Goal: Transaction & Acquisition: Purchase product/service

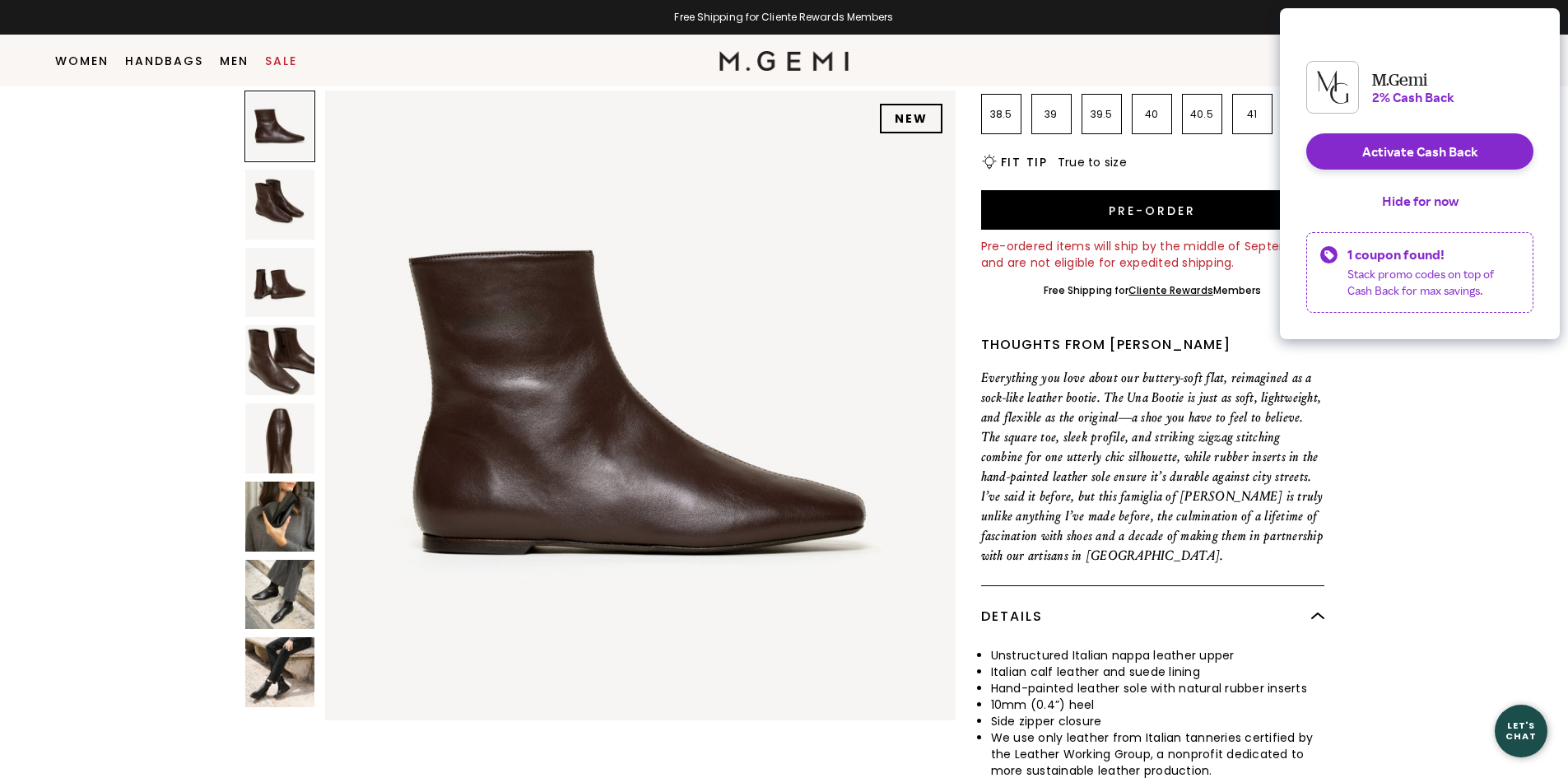
scroll to position [93, 0]
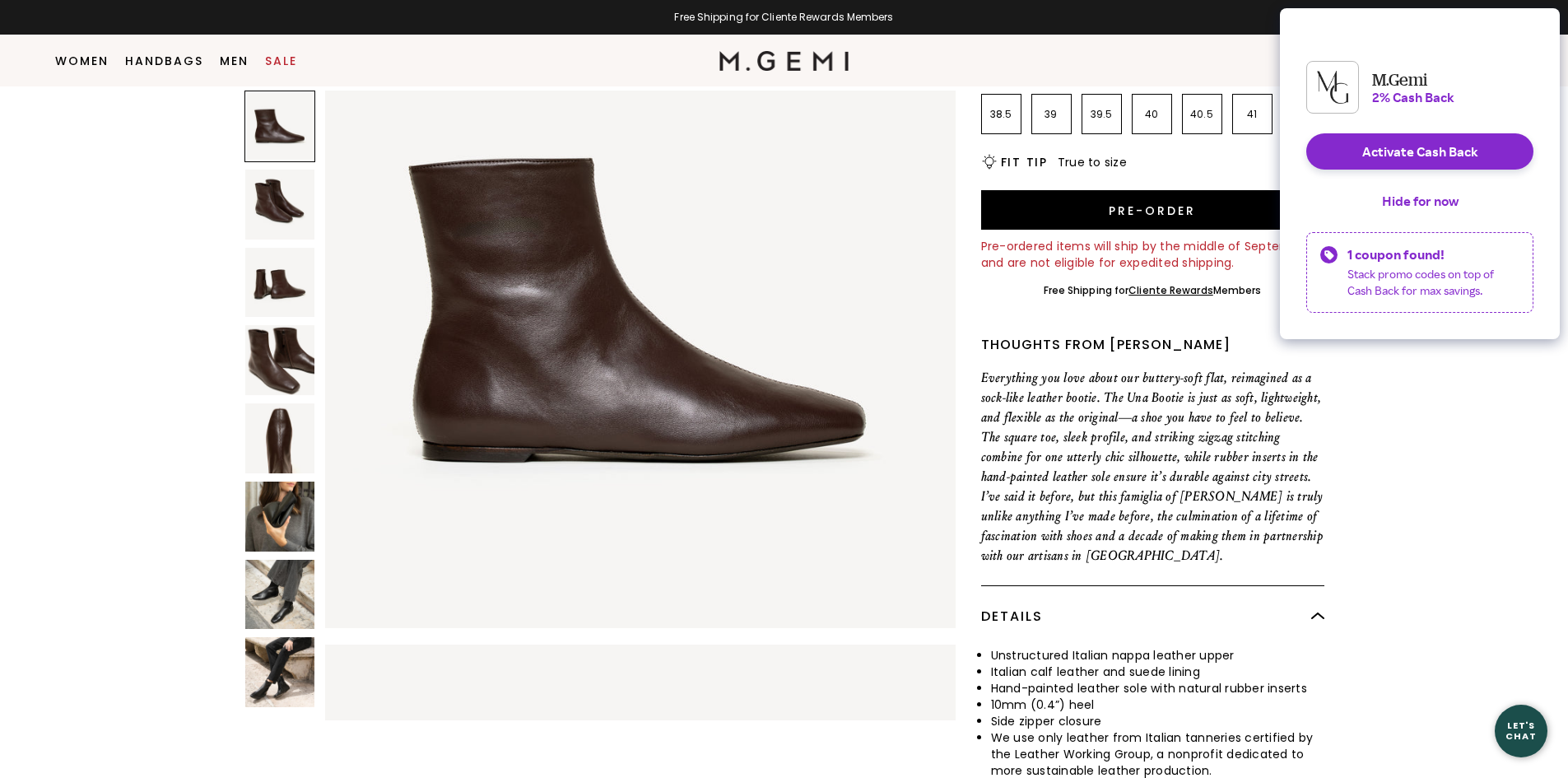
click at [288, 204] on img at bounding box center [280, 204] width 70 height 70
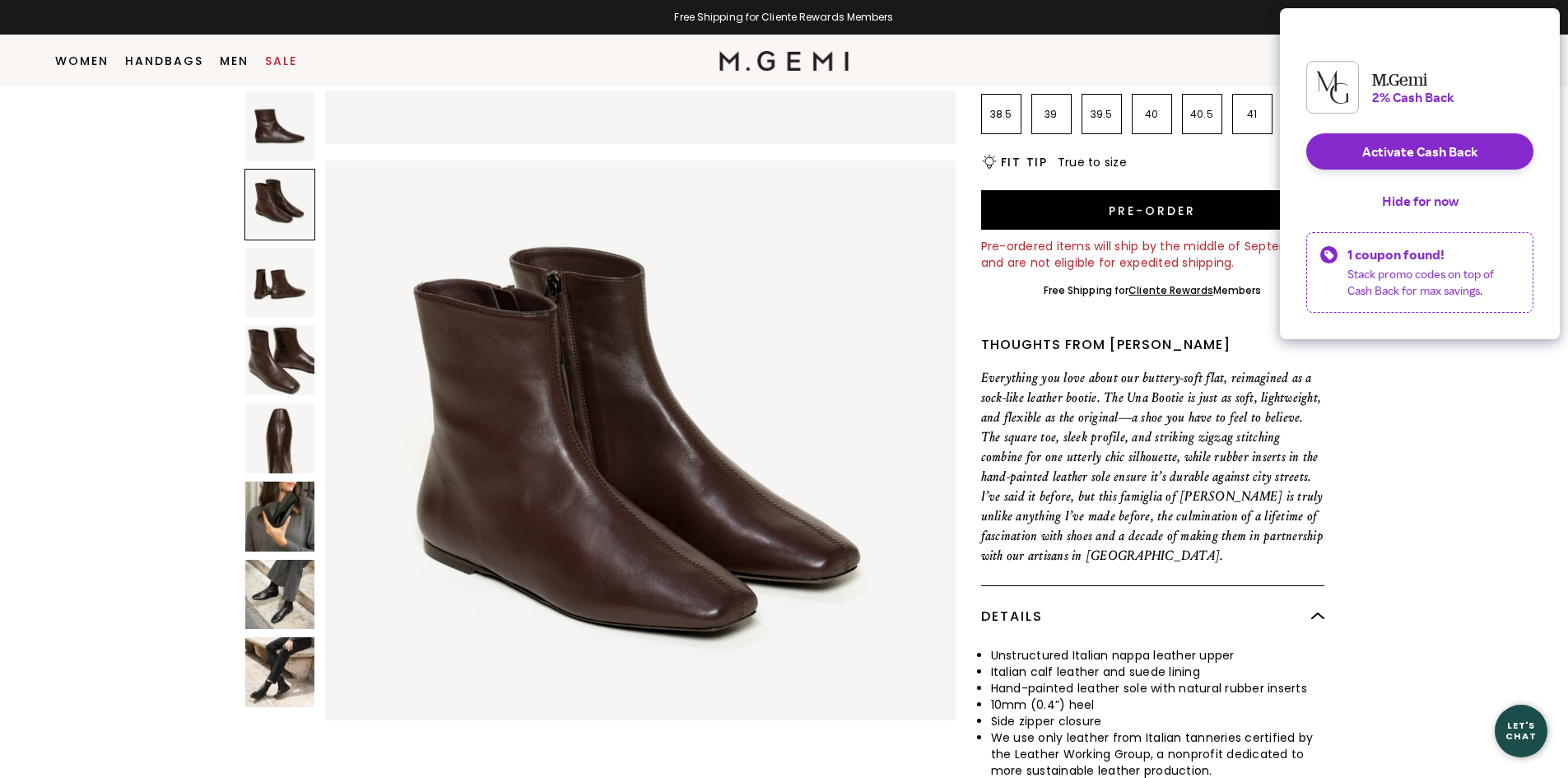
scroll to position [634, 0]
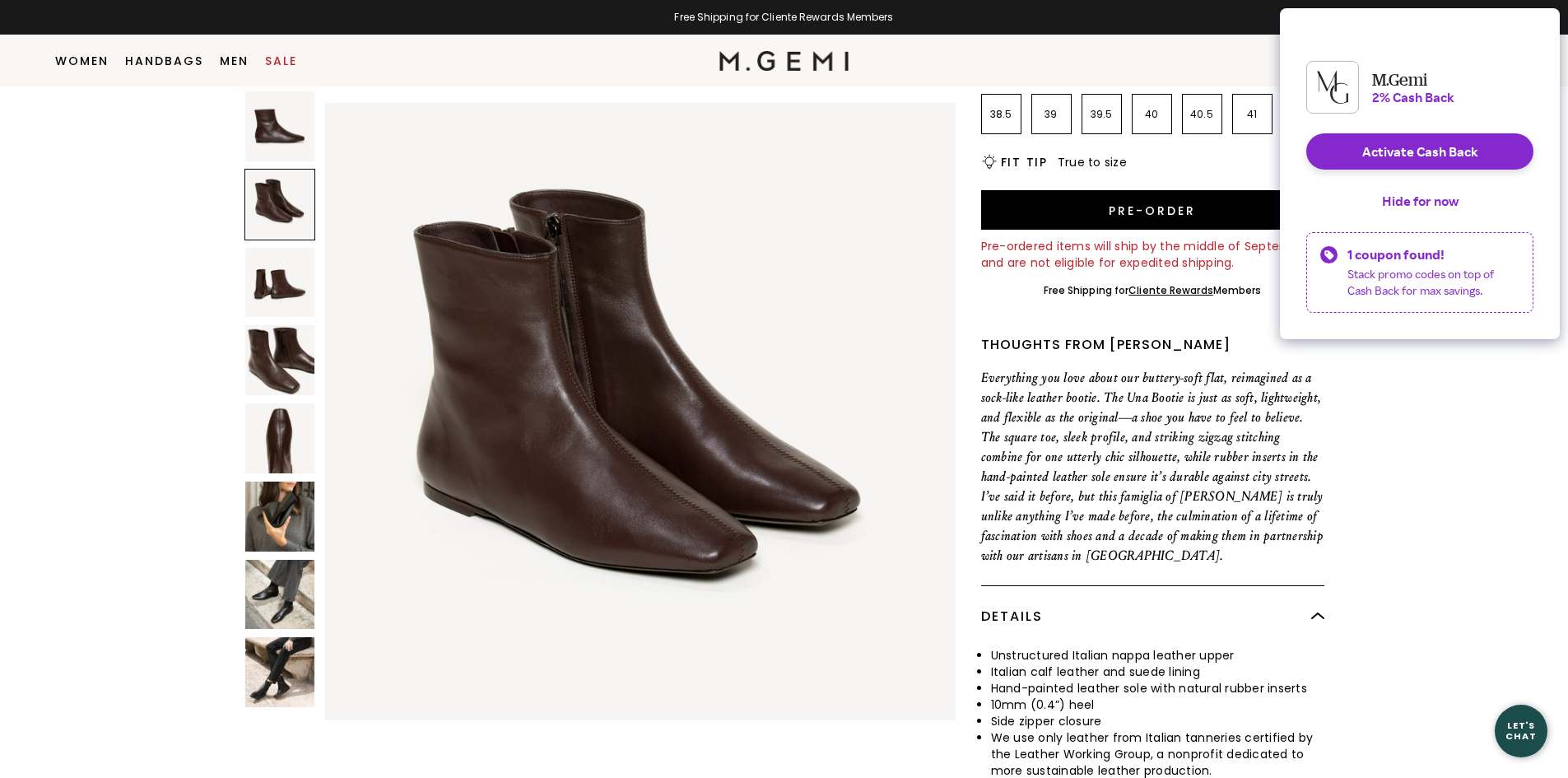
click at [282, 280] on img at bounding box center [280, 283] width 70 height 70
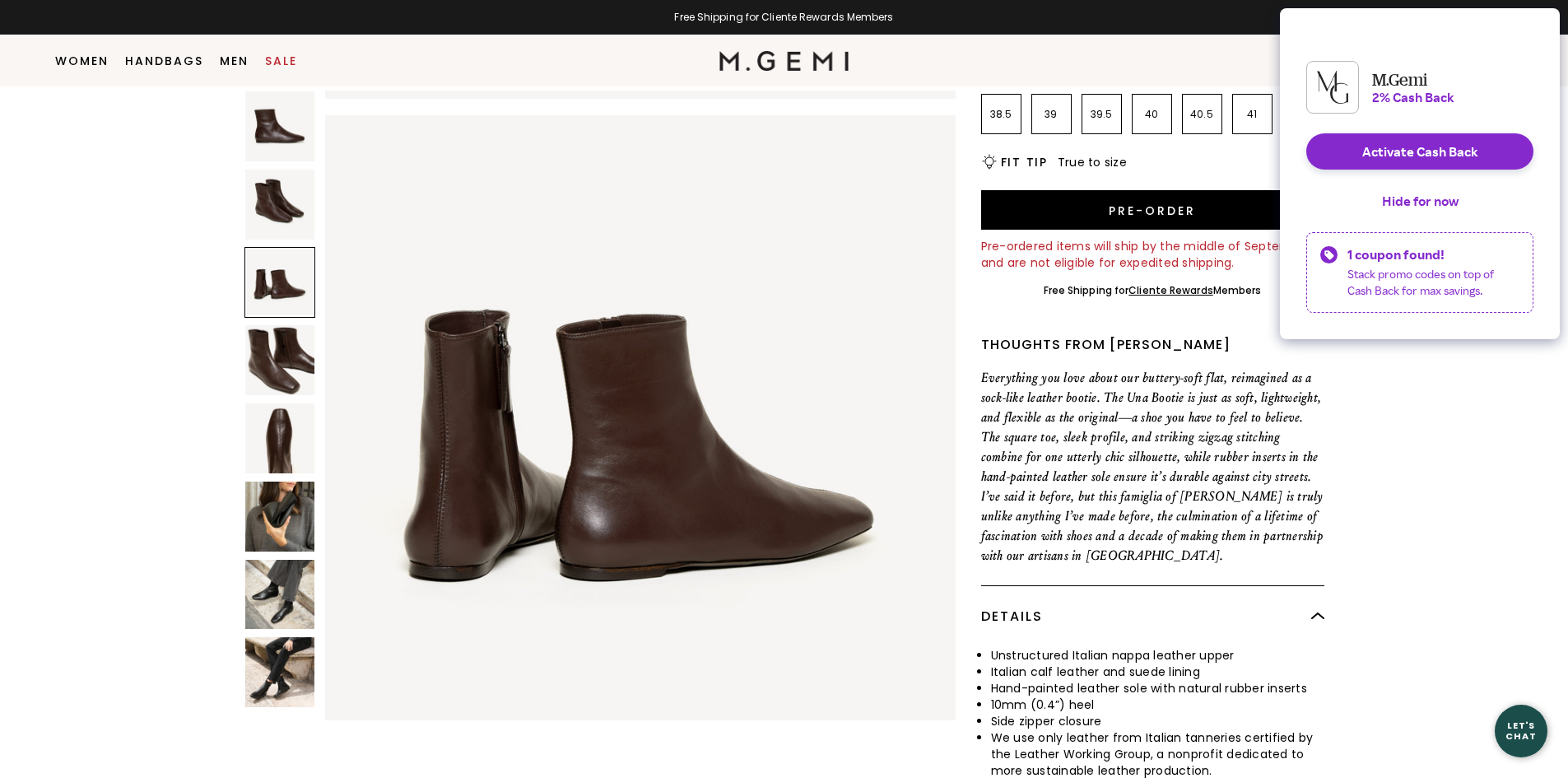
click at [273, 330] on img at bounding box center [280, 360] width 70 height 70
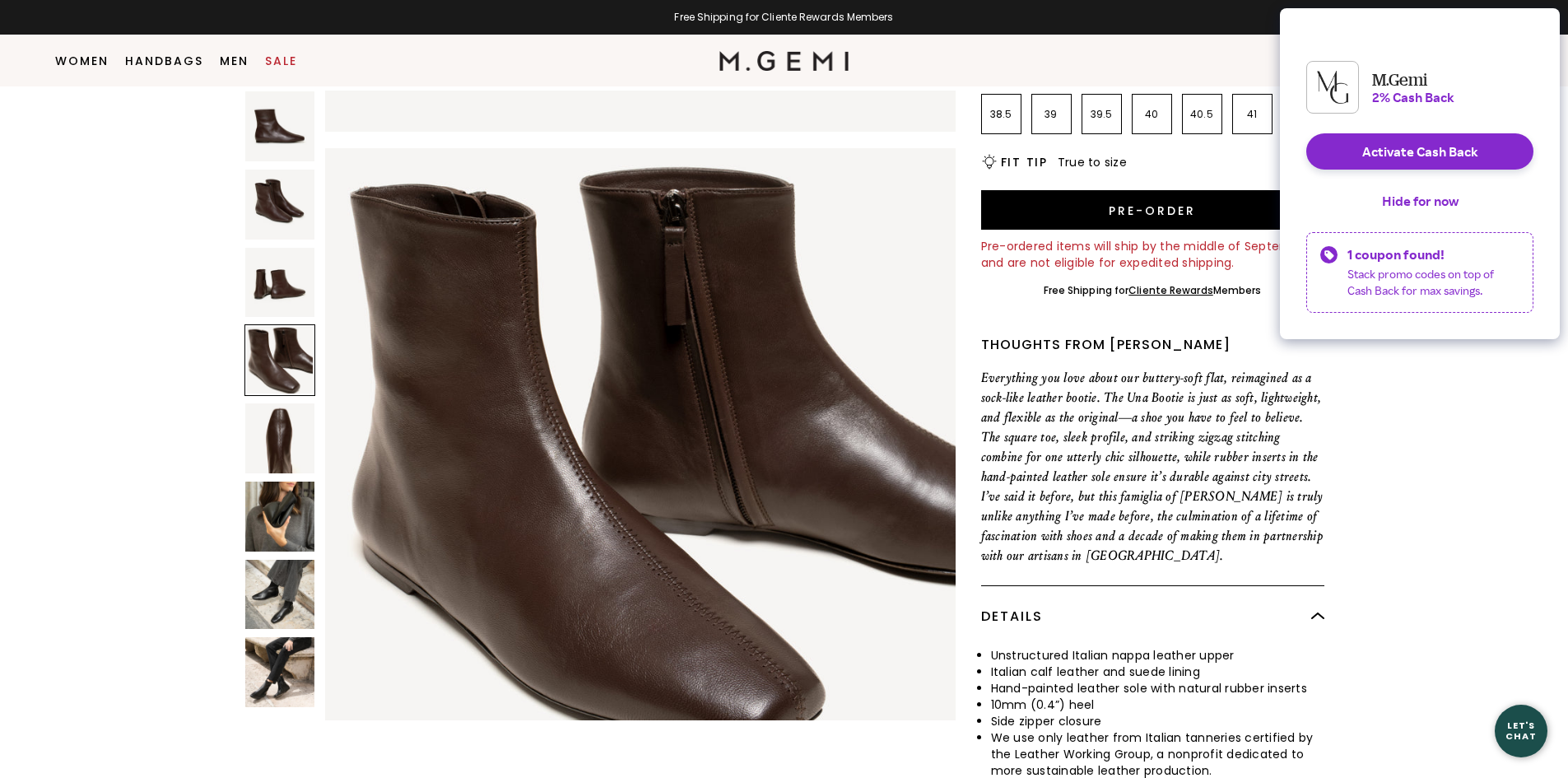
scroll to position [1903, 0]
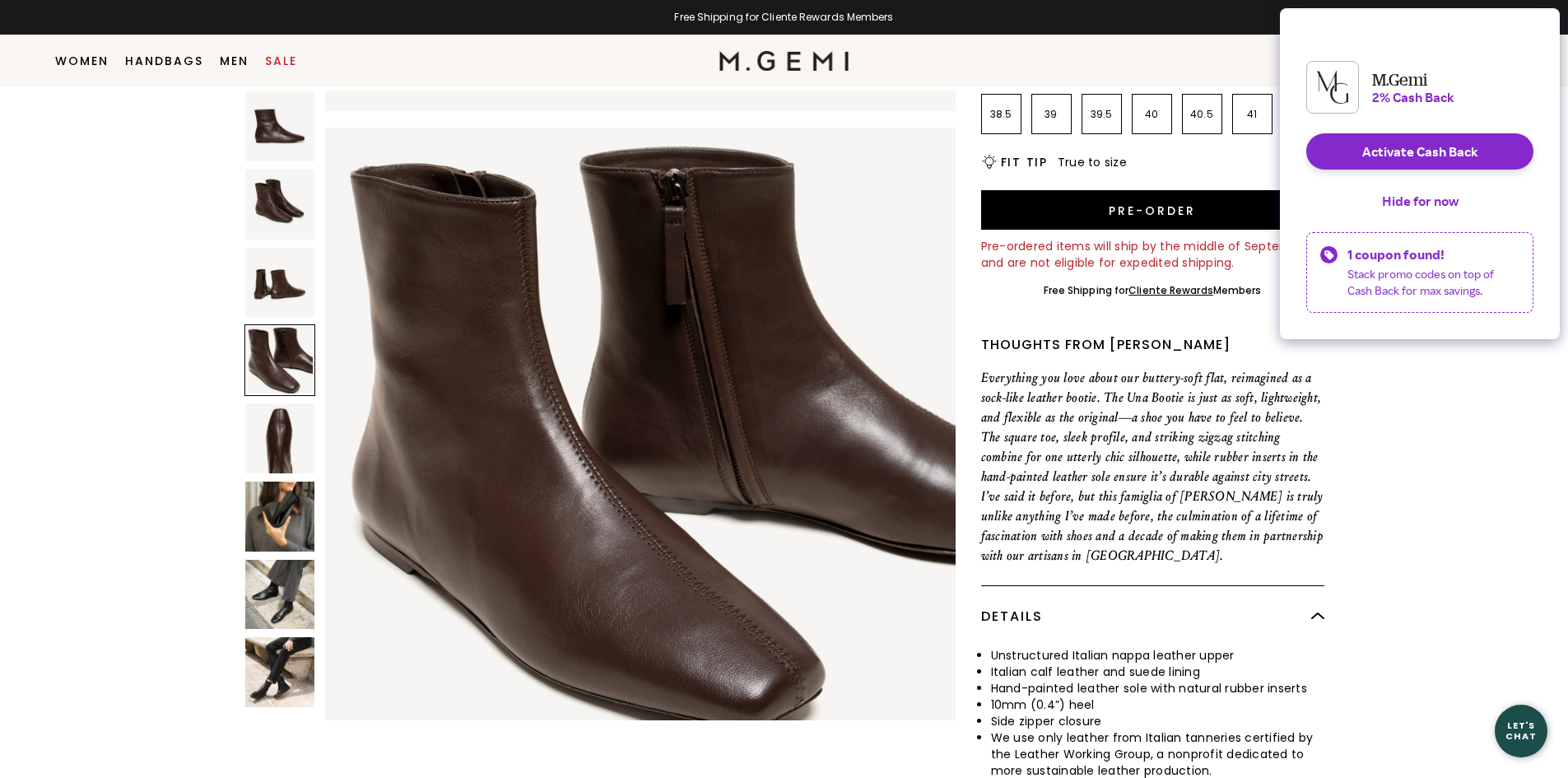
click at [295, 443] on img at bounding box center [280, 438] width 70 height 70
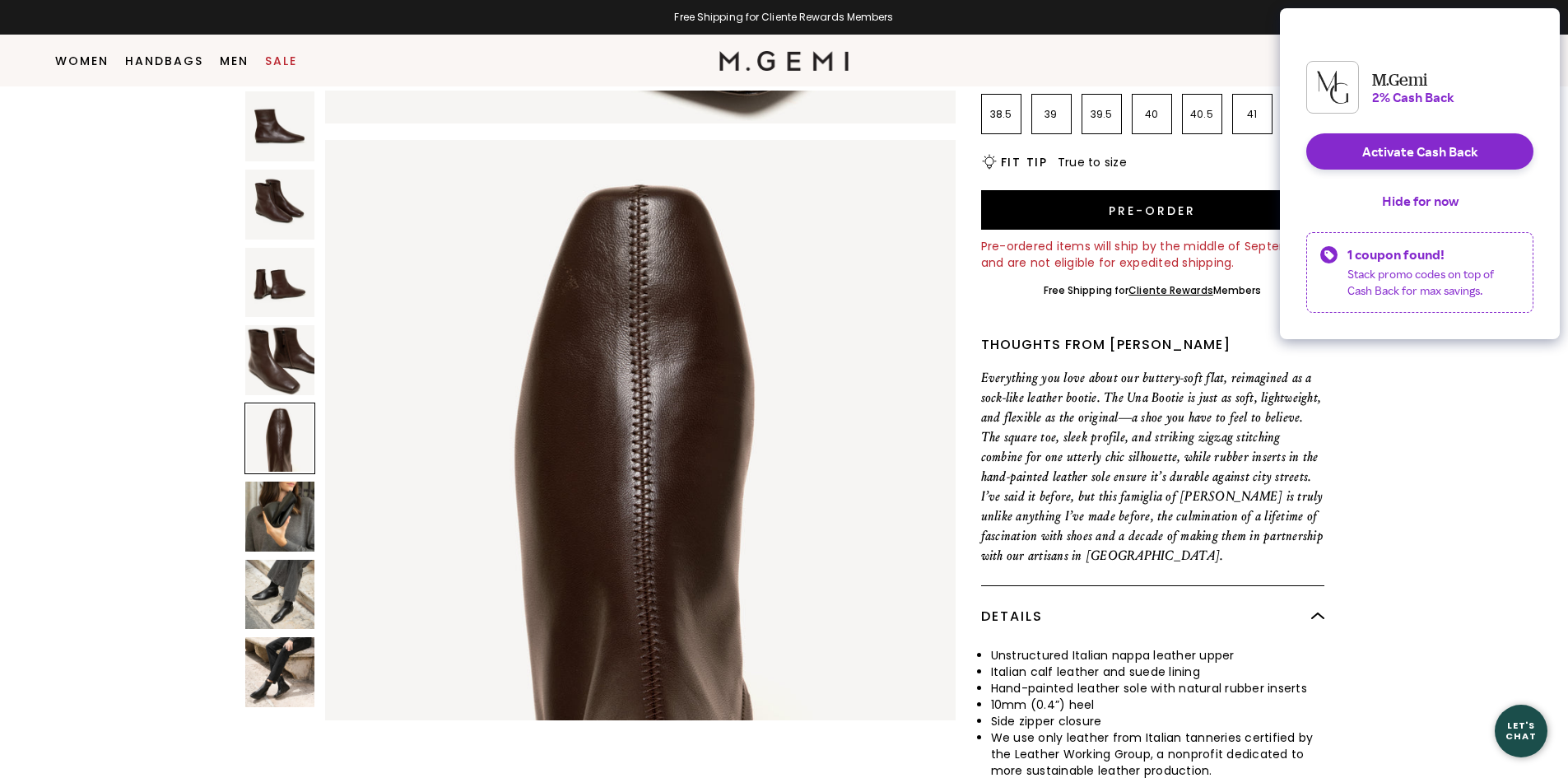
click at [281, 509] on img at bounding box center [280, 516] width 70 height 70
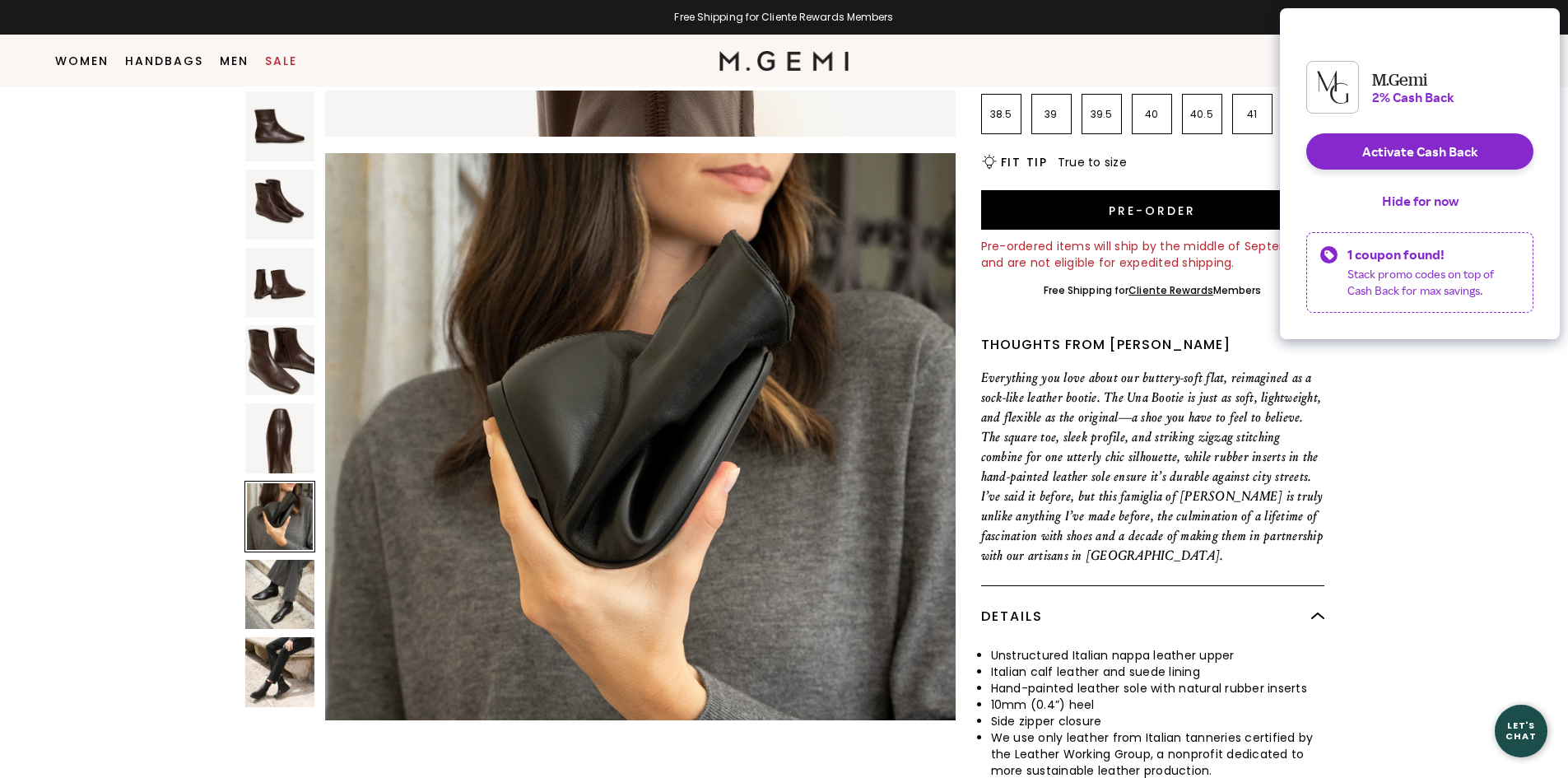
scroll to position [3172, 0]
click at [287, 564] on img at bounding box center [280, 595] width 70 height 70
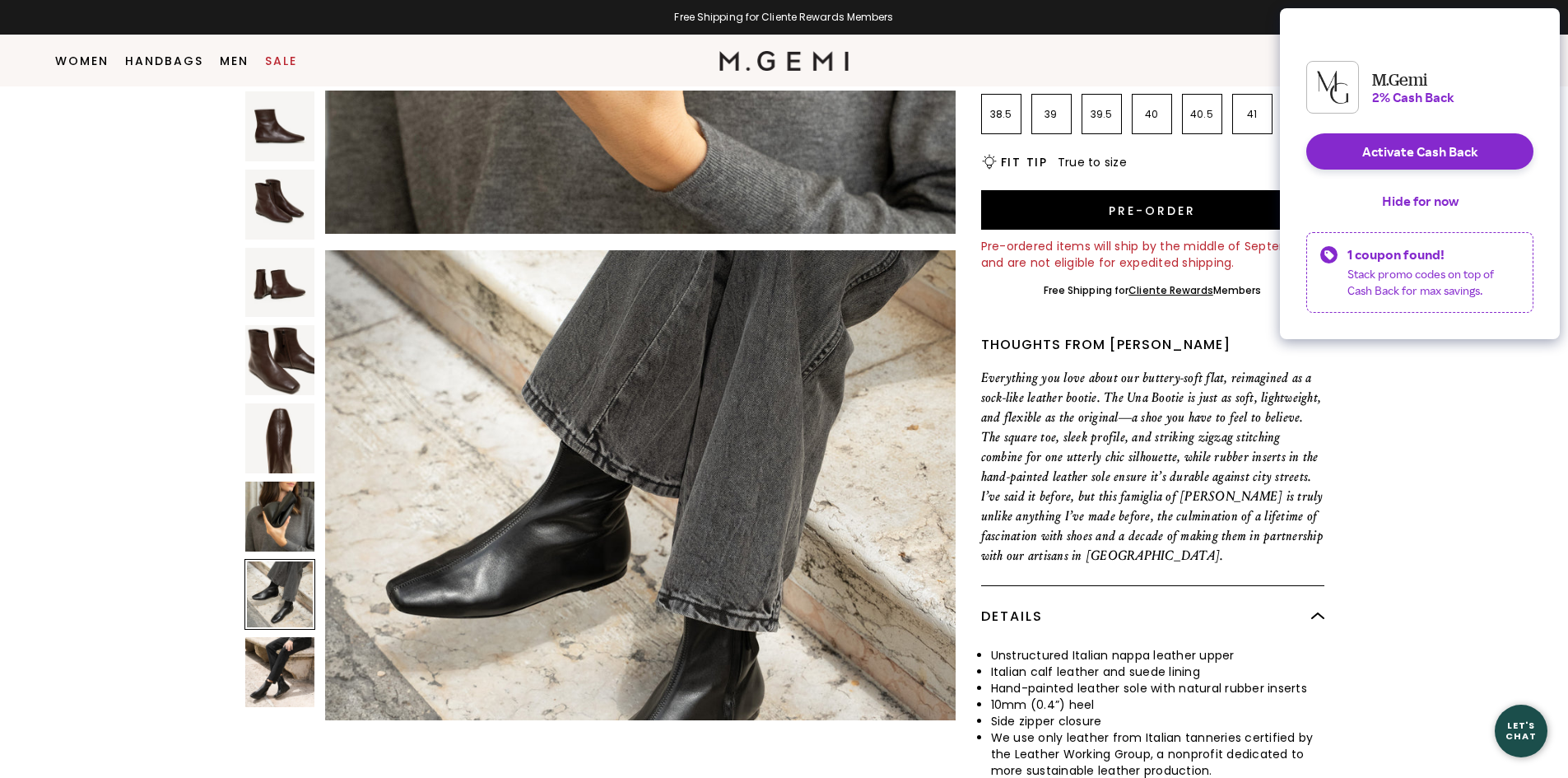
scroll to position [3806, 0]
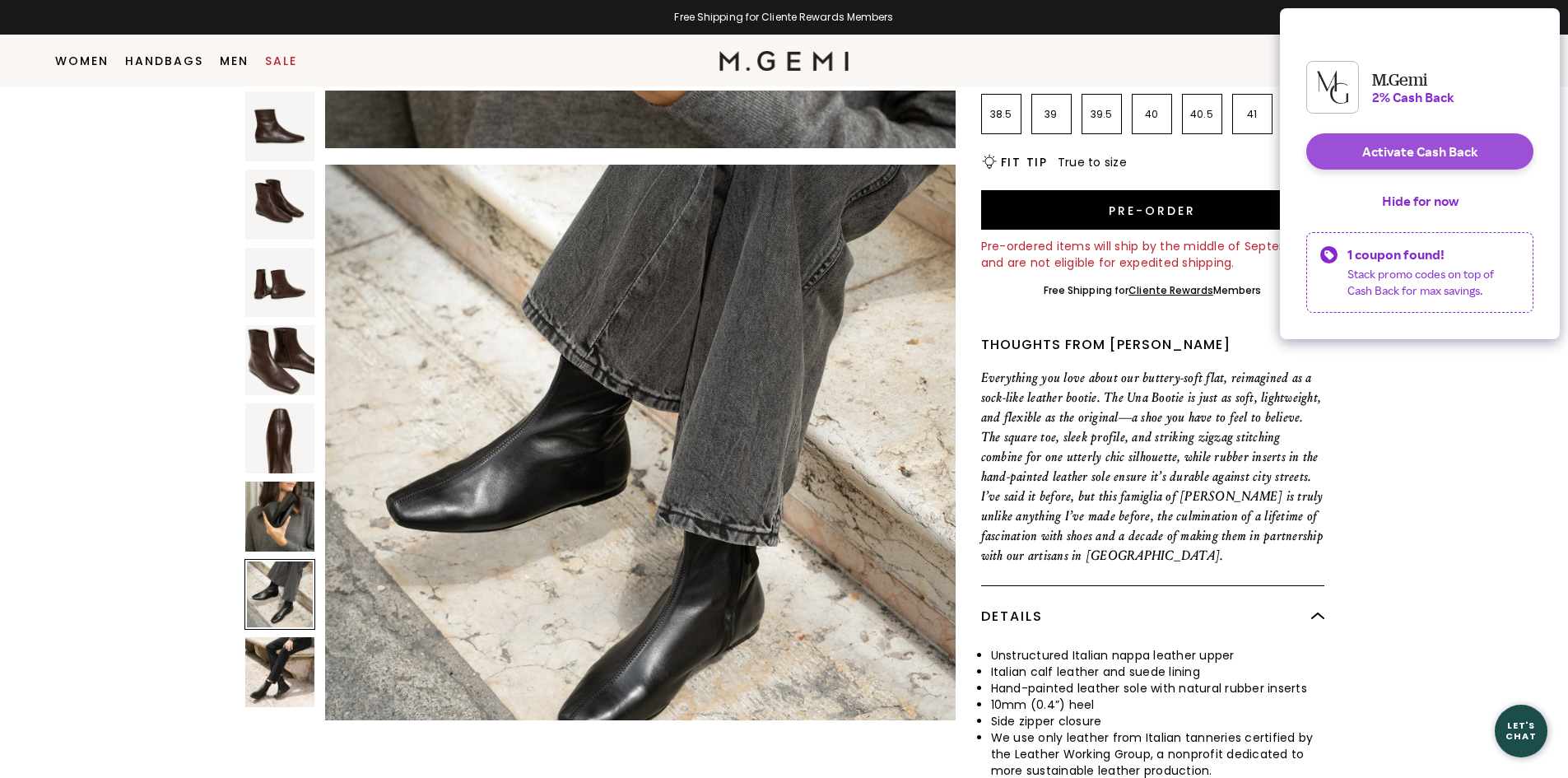
click at [1468, 162] on button "Activate Cash Back" at bounding box center [1420, 151] width 227 height 36
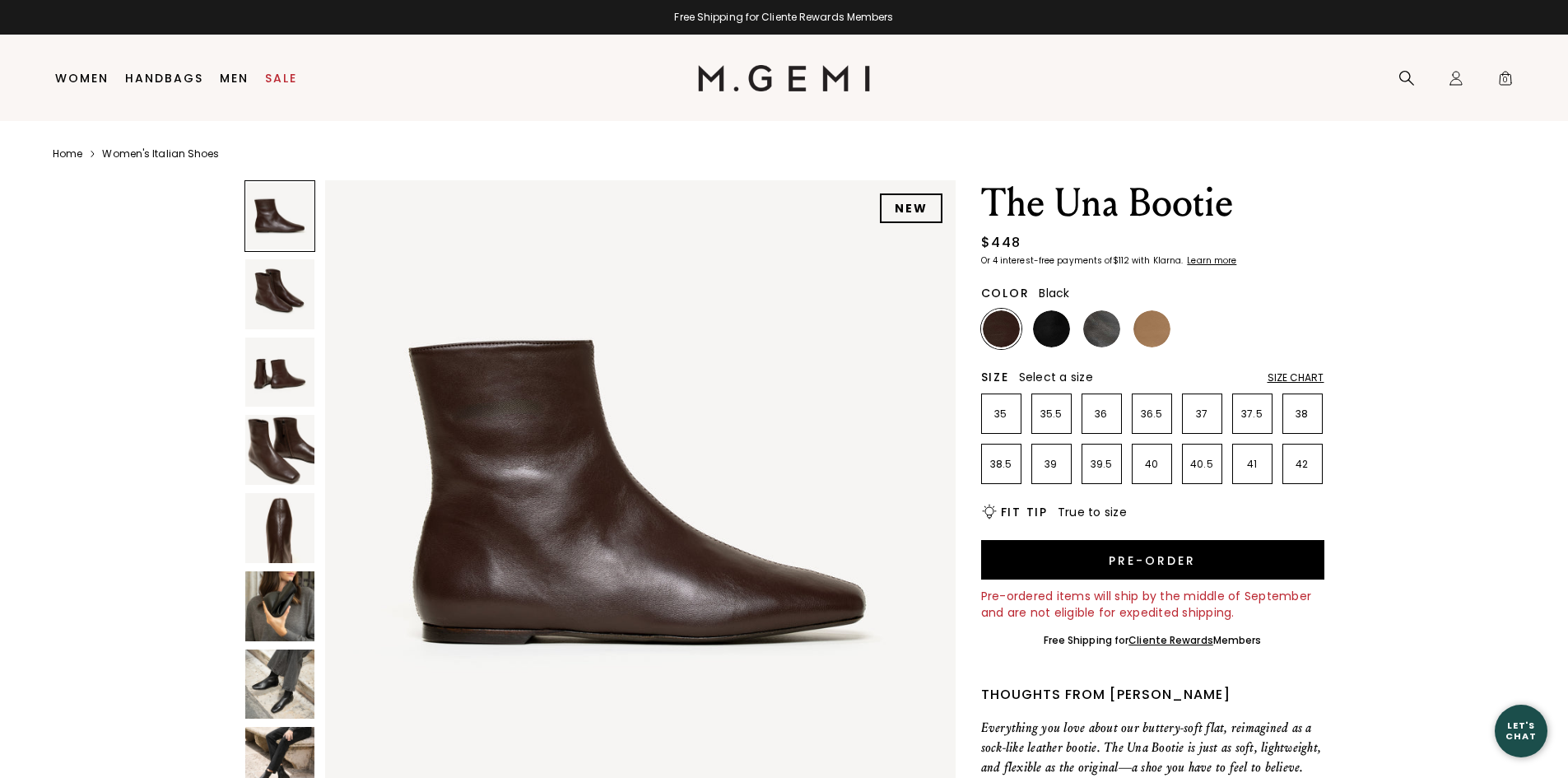
click at [1051, 326] on img at bounding box center [1052, 329] width 37 height 37
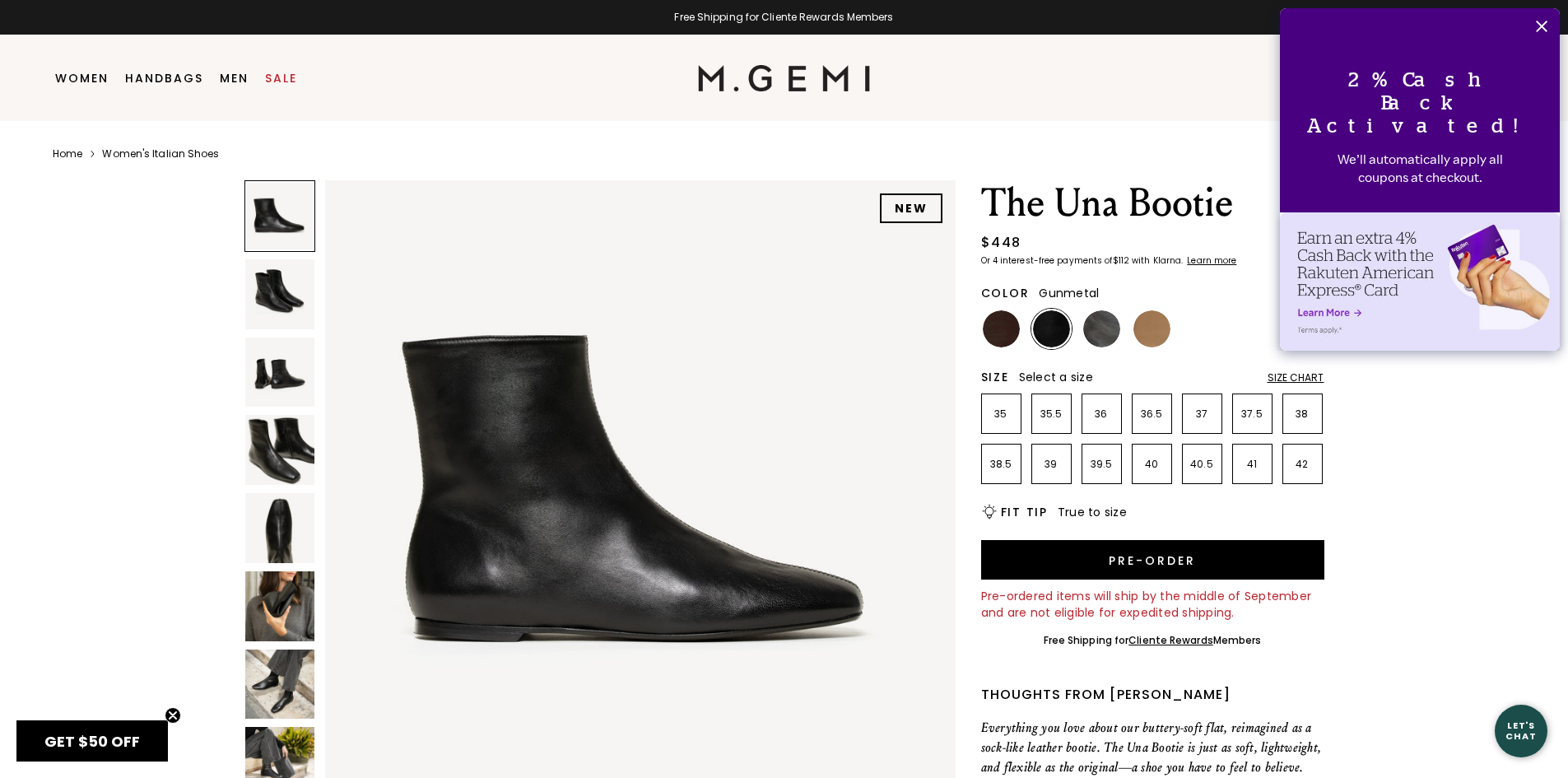
click at [1103, 326] on img at bounding box center [1102, 329] width 37 height 37
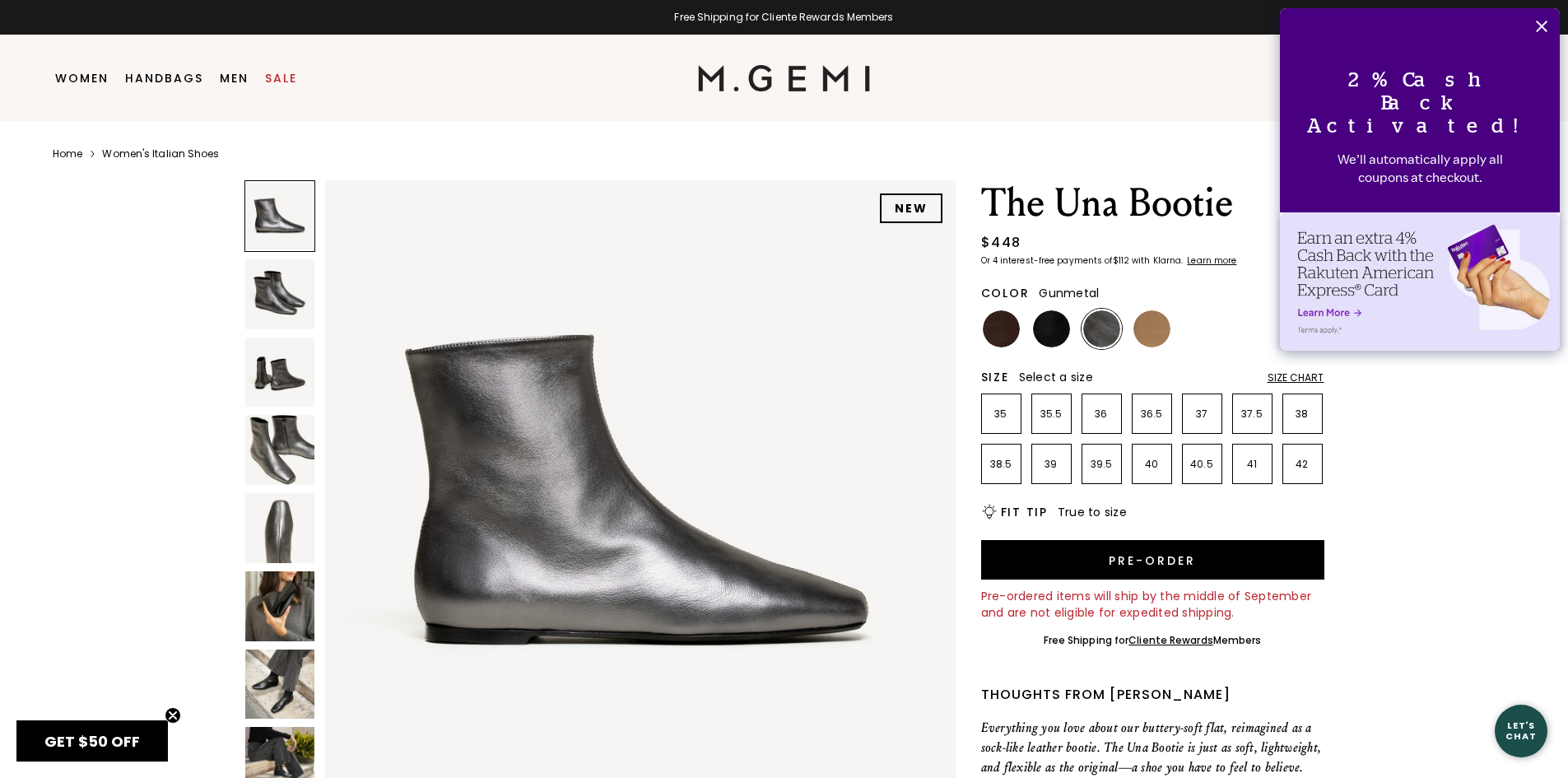
click at [289, 282] on img at bounding box center [280, 294] width 70 height 70
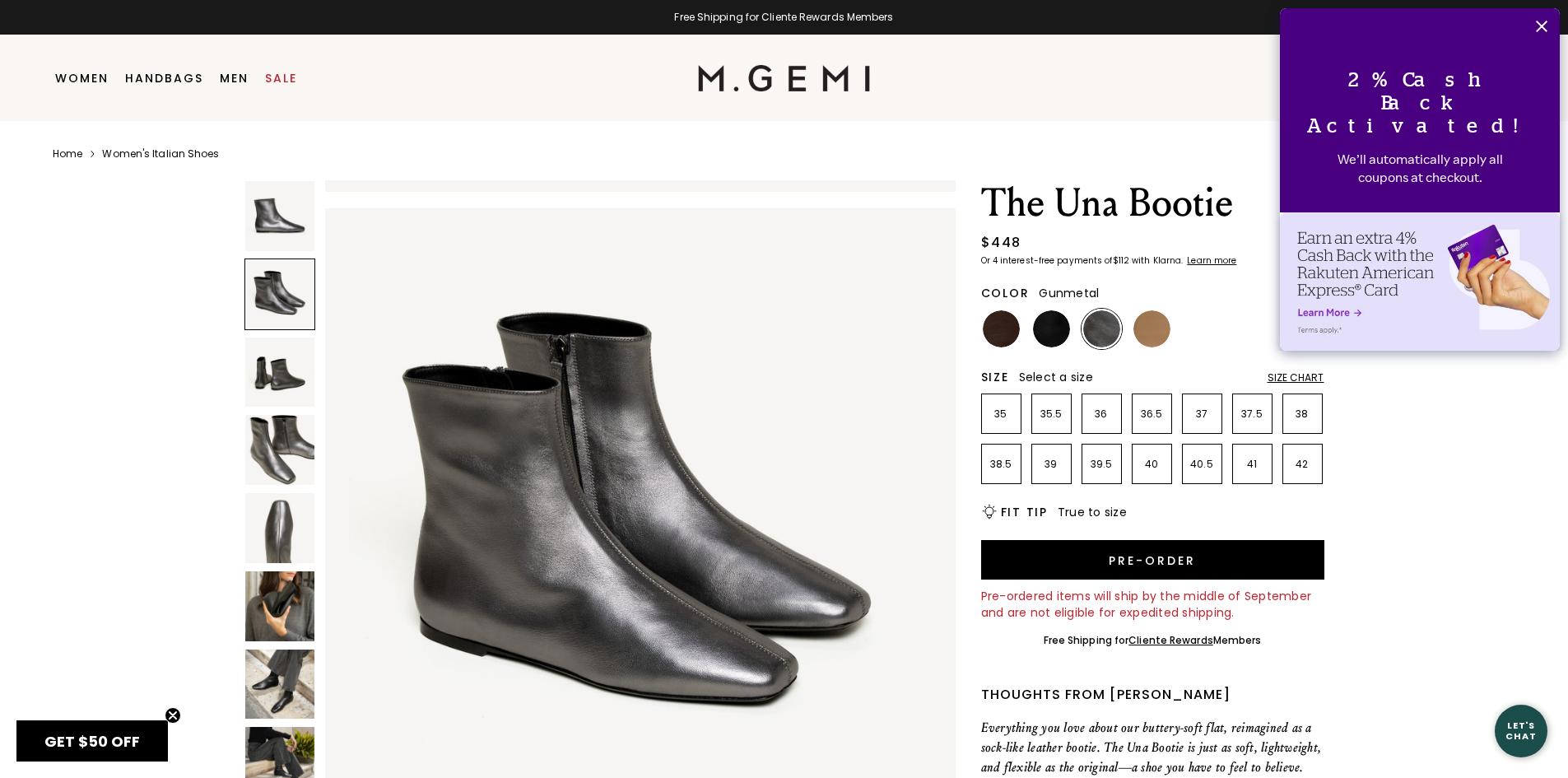
scroll to position [634, 0]
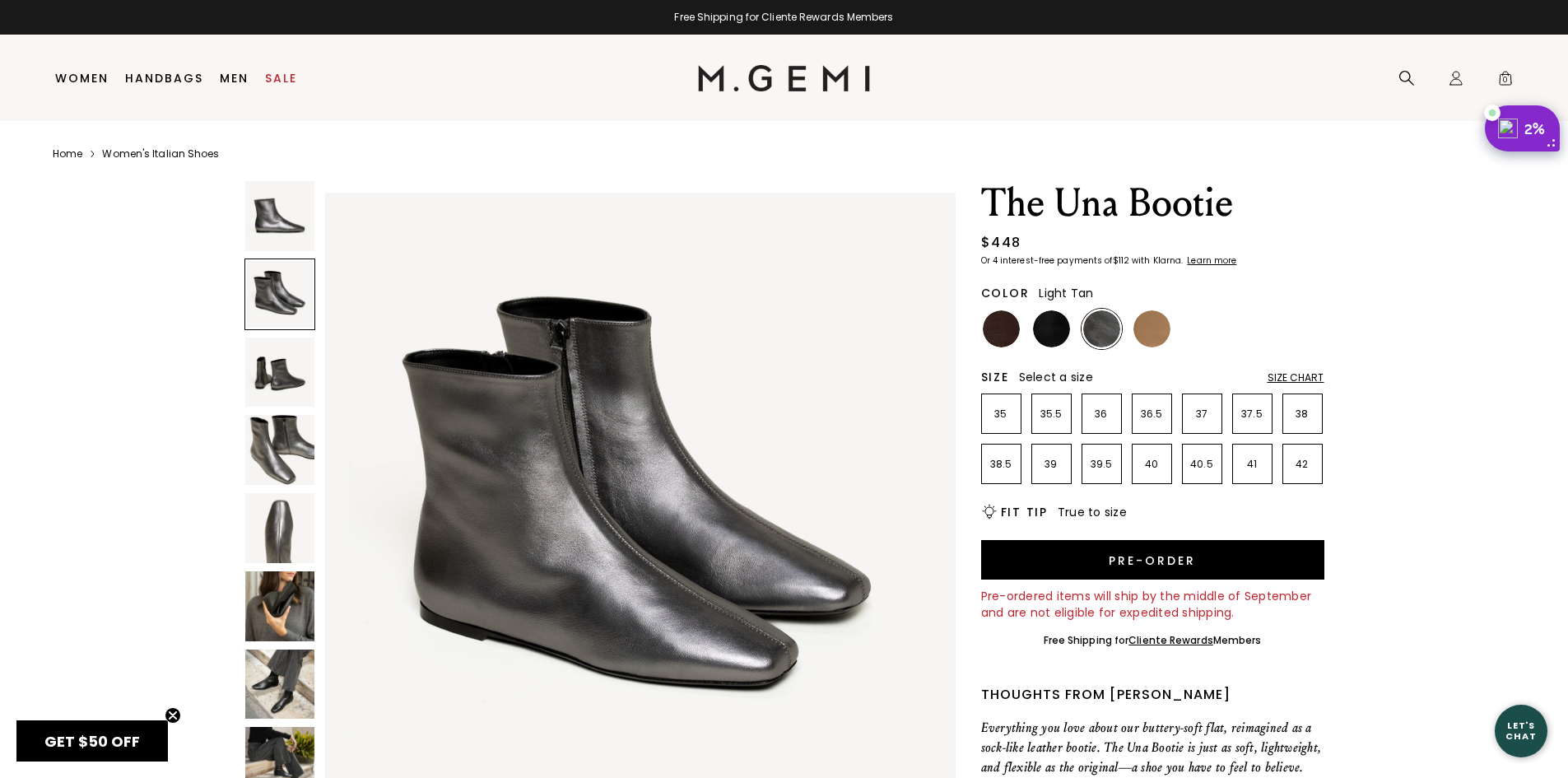
click at [1159, 330] on img at bounding box center [1152, 329] width 37 height 37
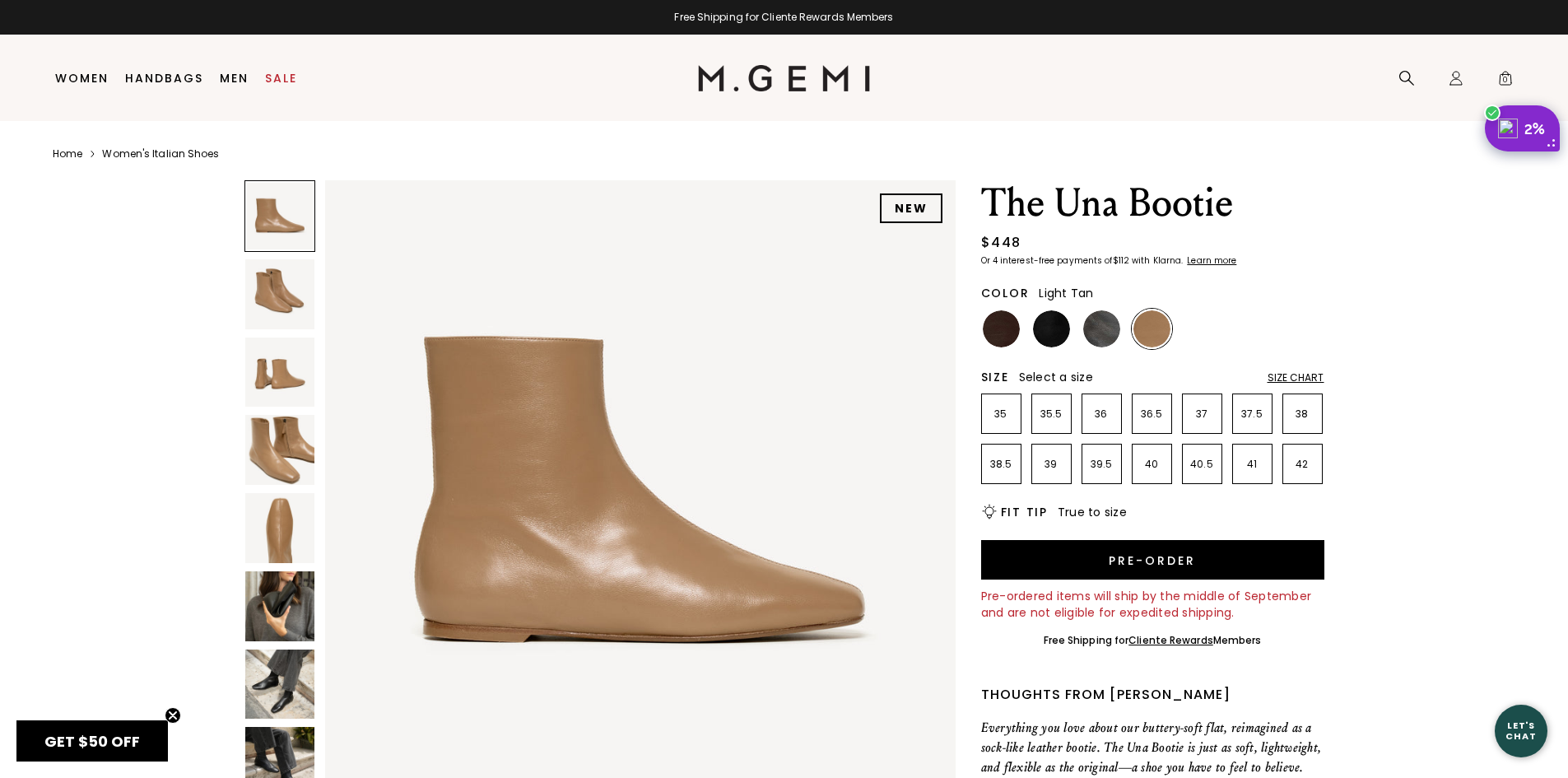
click at [300, 303] on img at bounding box center [280, 294] width 70 height 70
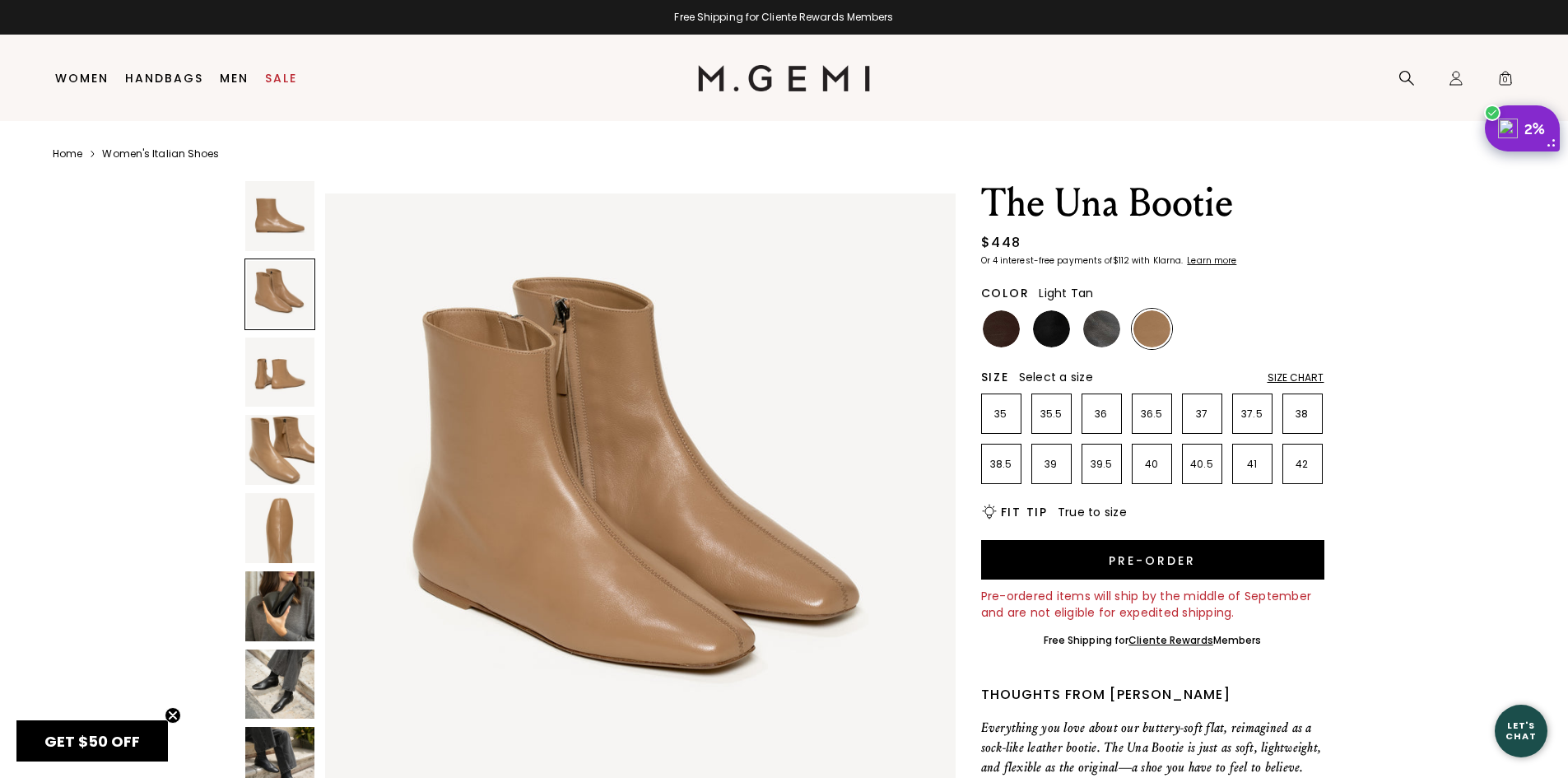
scroll to position [634, 0]
click at [281, 361] on img at bounding box center [280, 372] width 70 height 70
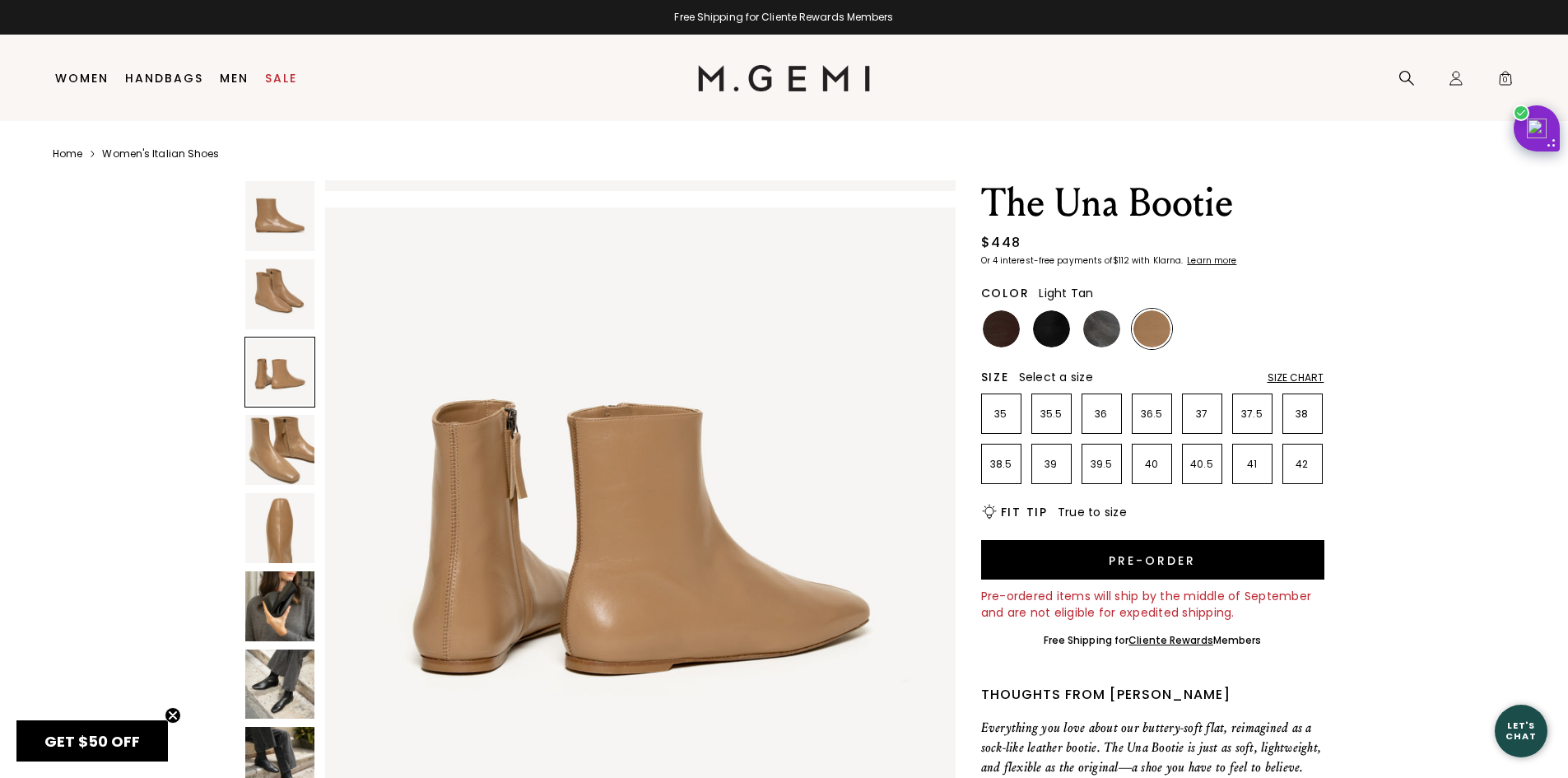
scroll to position [1268, 0]
click at [267, 408] on div at bounding box center [280, 372] width 71 height 71
click at [278, 448] on img at bounding box center [280, 449] width 70 height 70
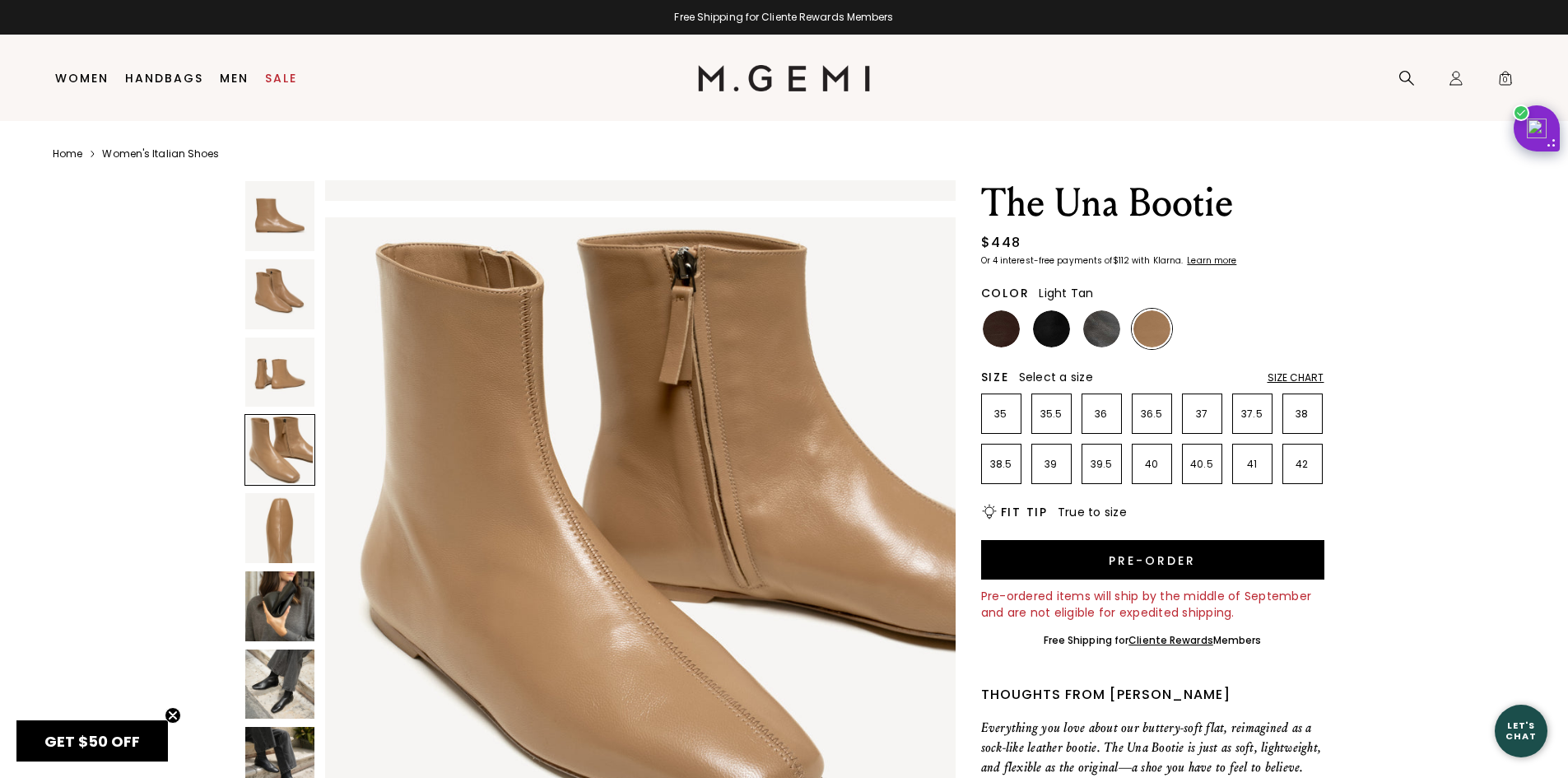
click at [277, 529] on img at bounding box center [280, 528] width 70 height 70
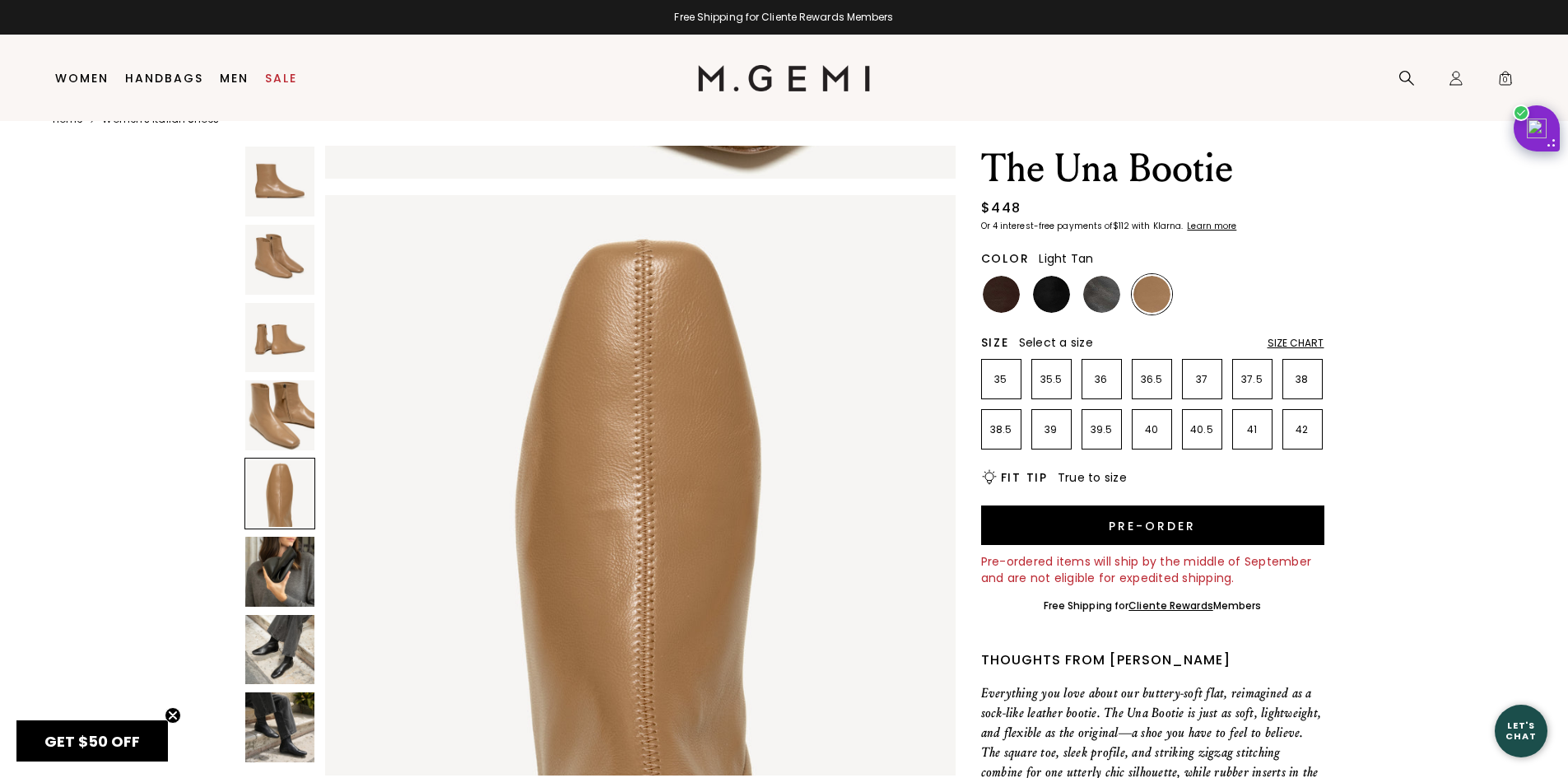
scroll to position [0, 0]
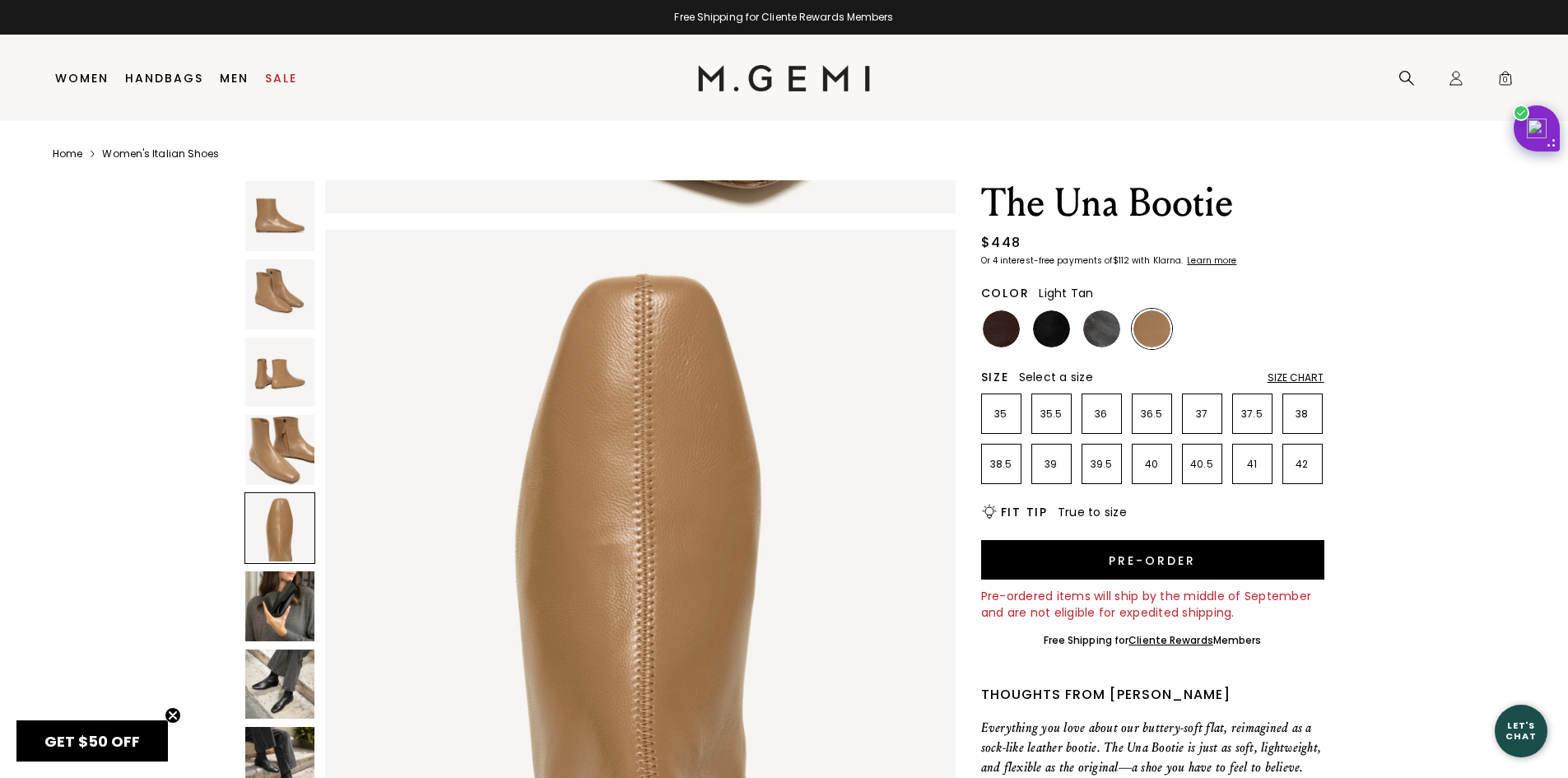
click at [286, 237] on img at bounding box center [280, 215] width 70 height 70
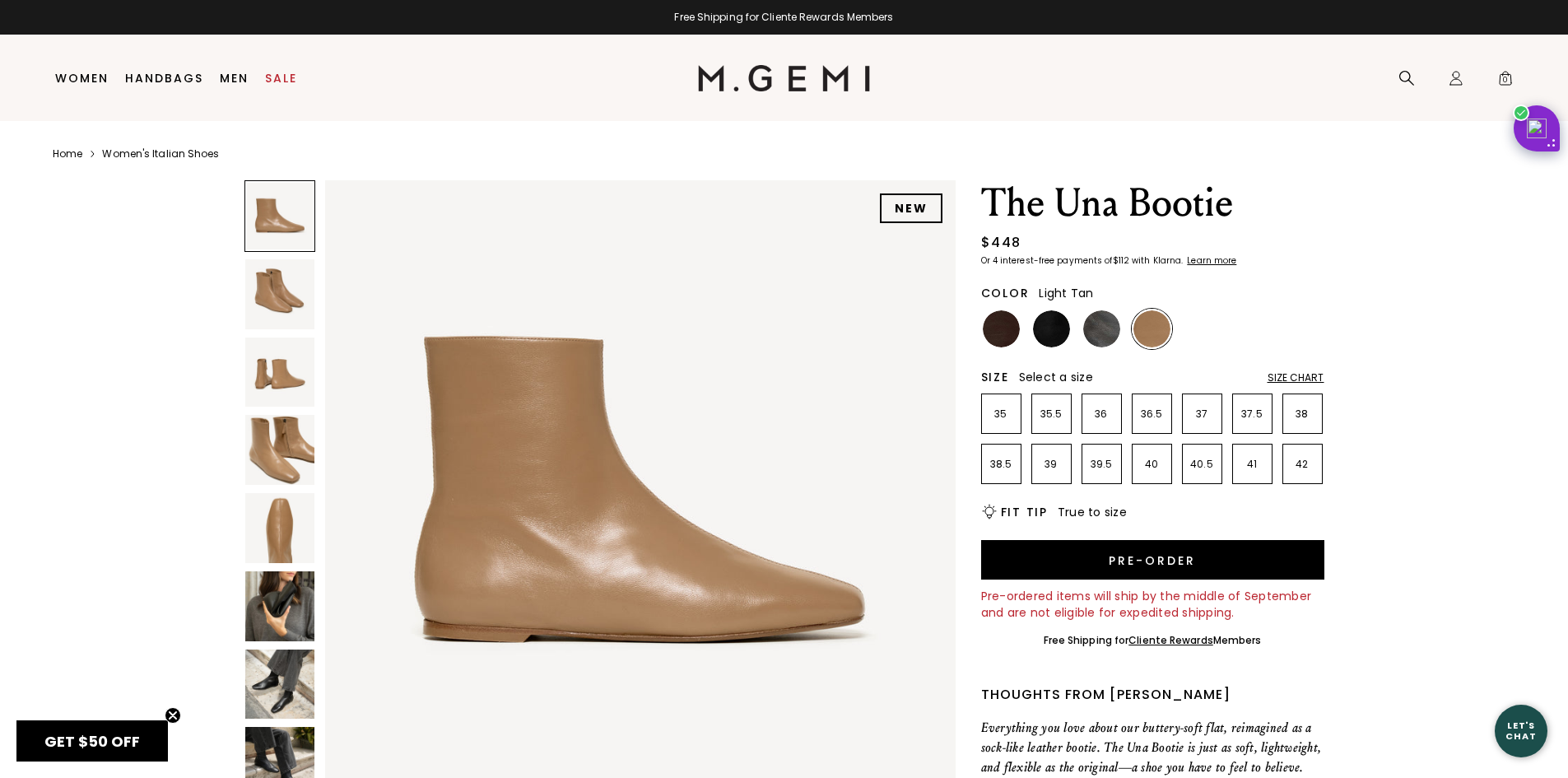
click at [287, 278] on img at bounding box center [280, 294] width 70 height 70
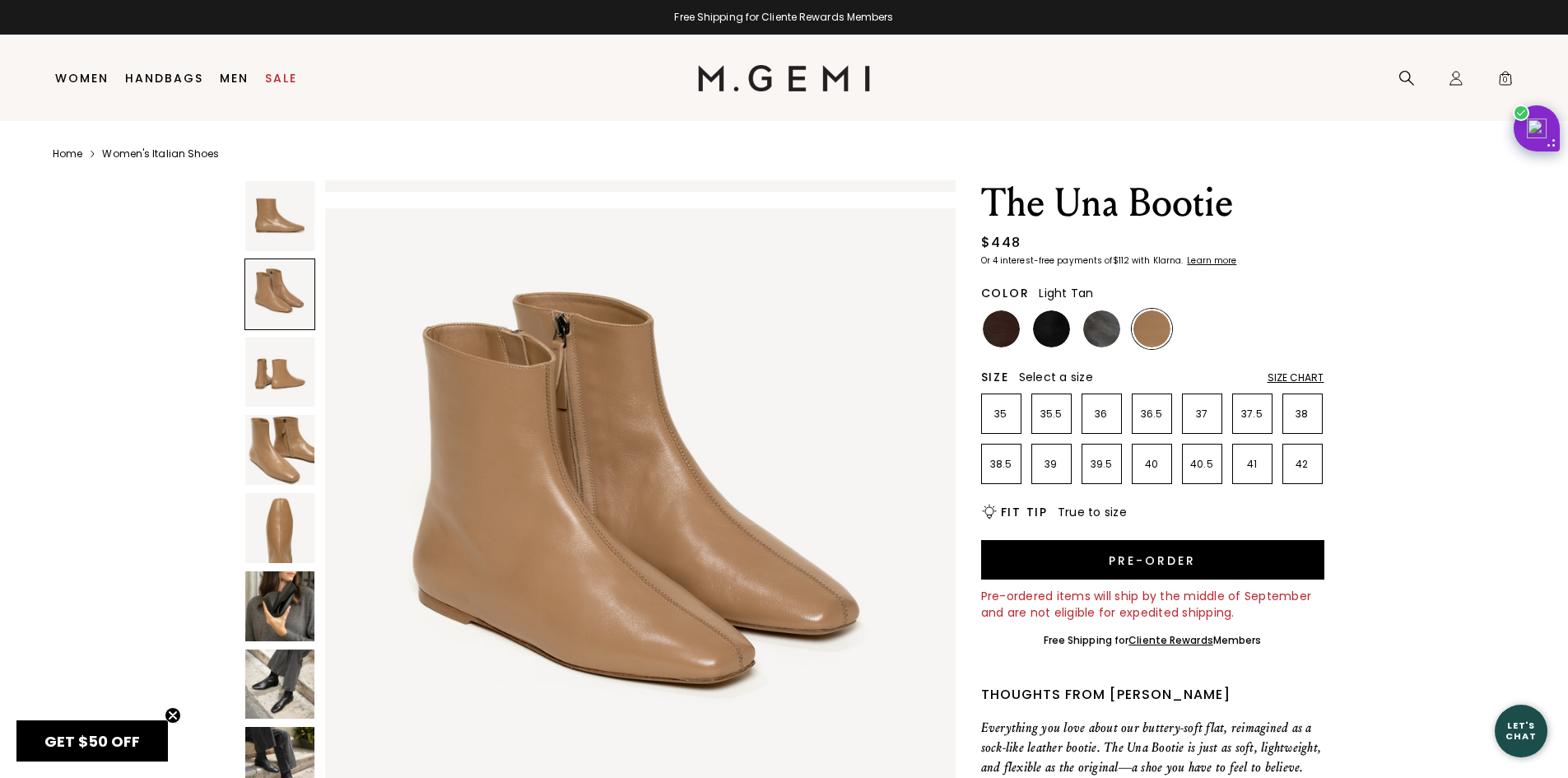
scroll to position [634, 0]
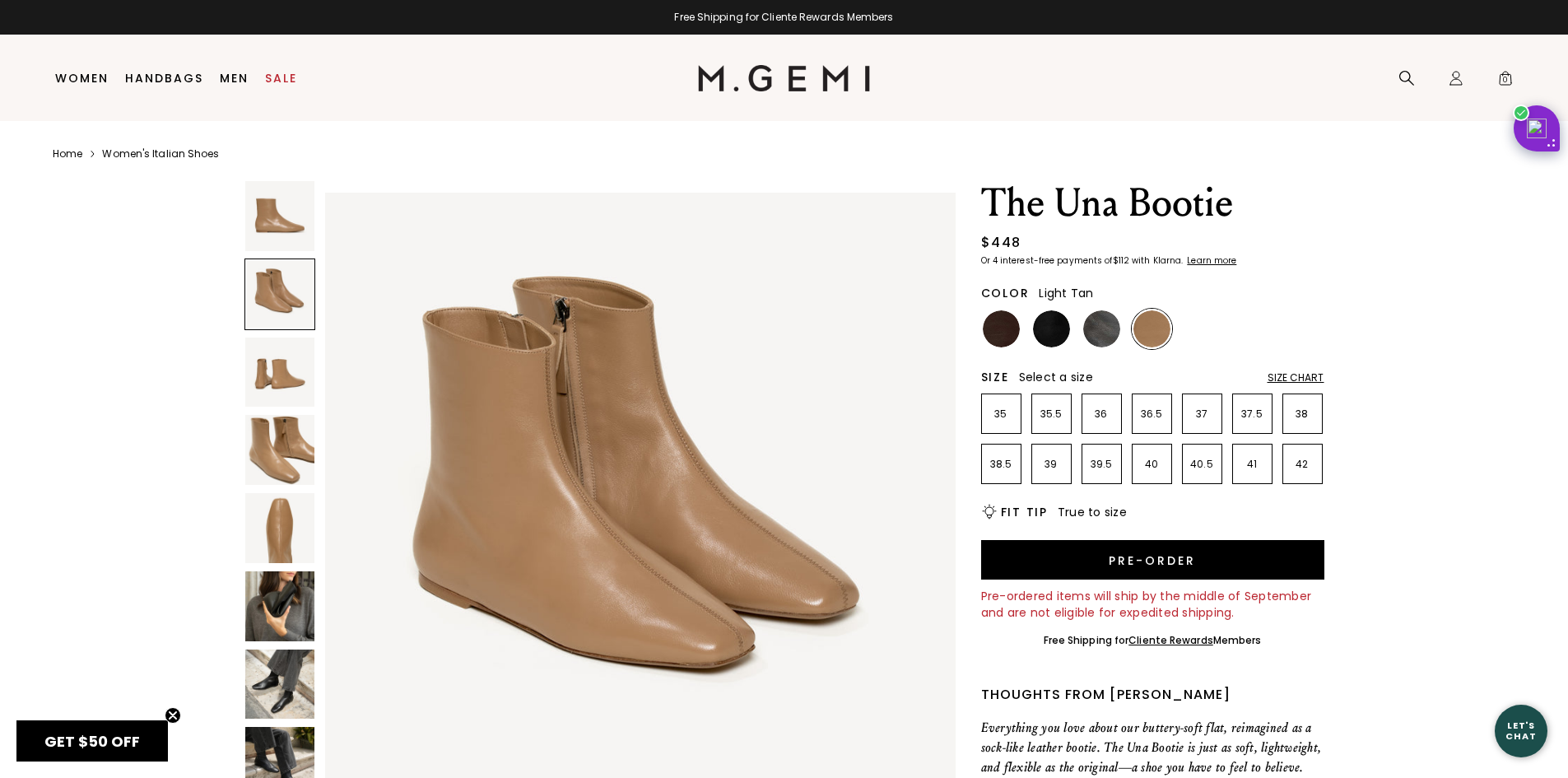
click at [279, 325] on div at bounding box center [280, 294] width 71 height 71
click at [268, 370] on img at bounding box center [280, 372] width 70 height 70
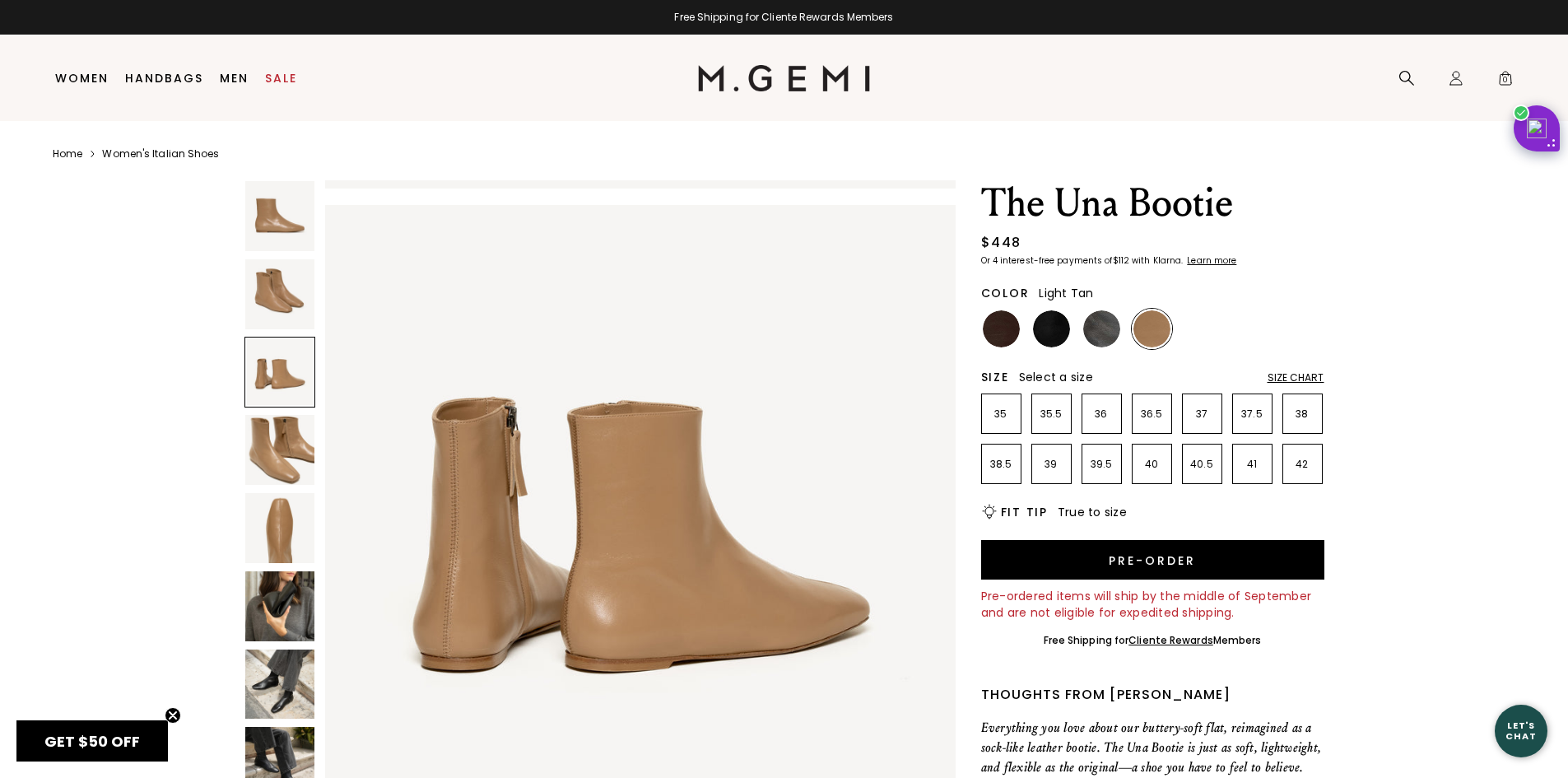
click at [273, 425] on img at bounding box center [280, 449] width 70 height 70
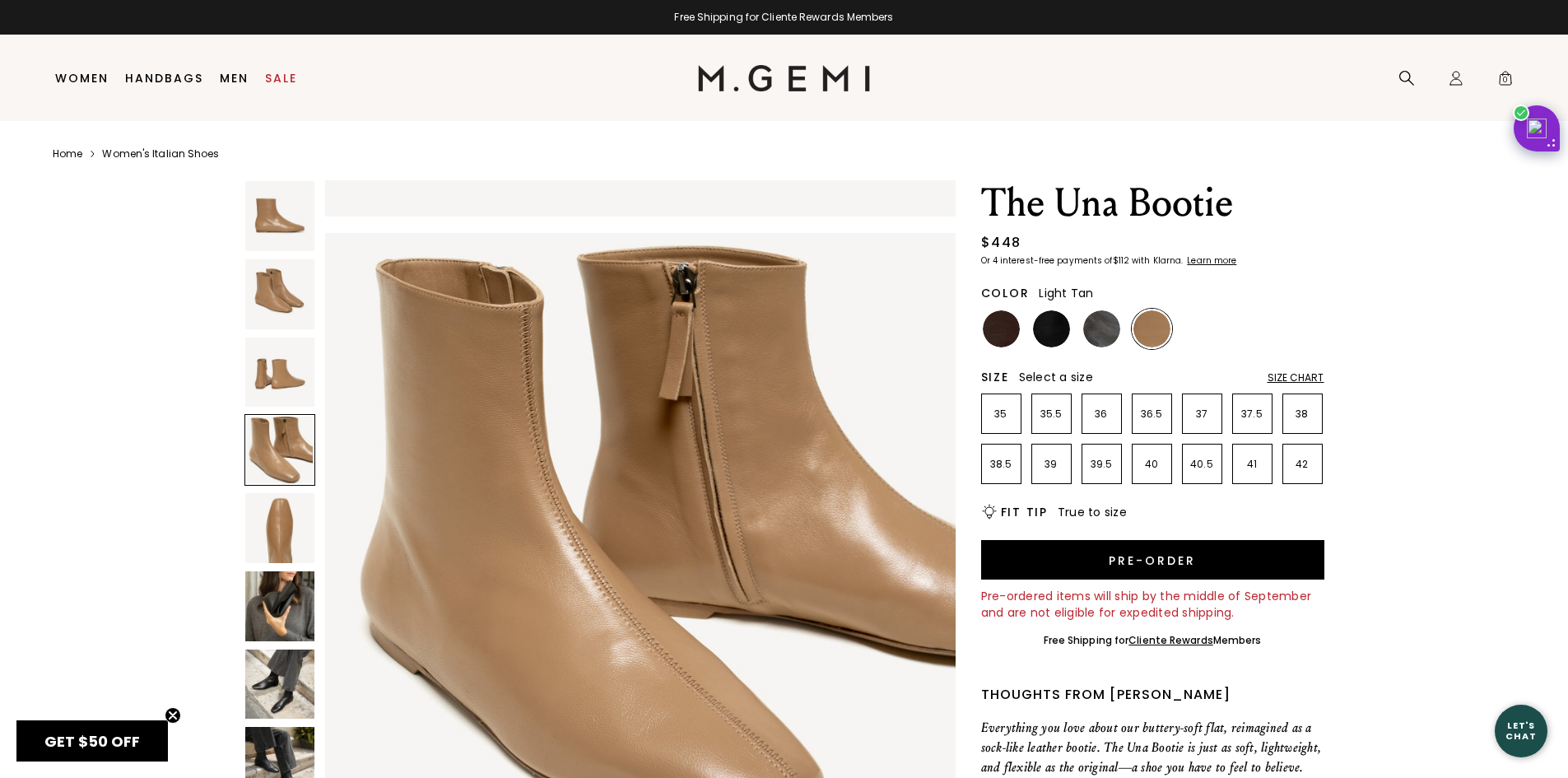
scroll to position [1903, 0]
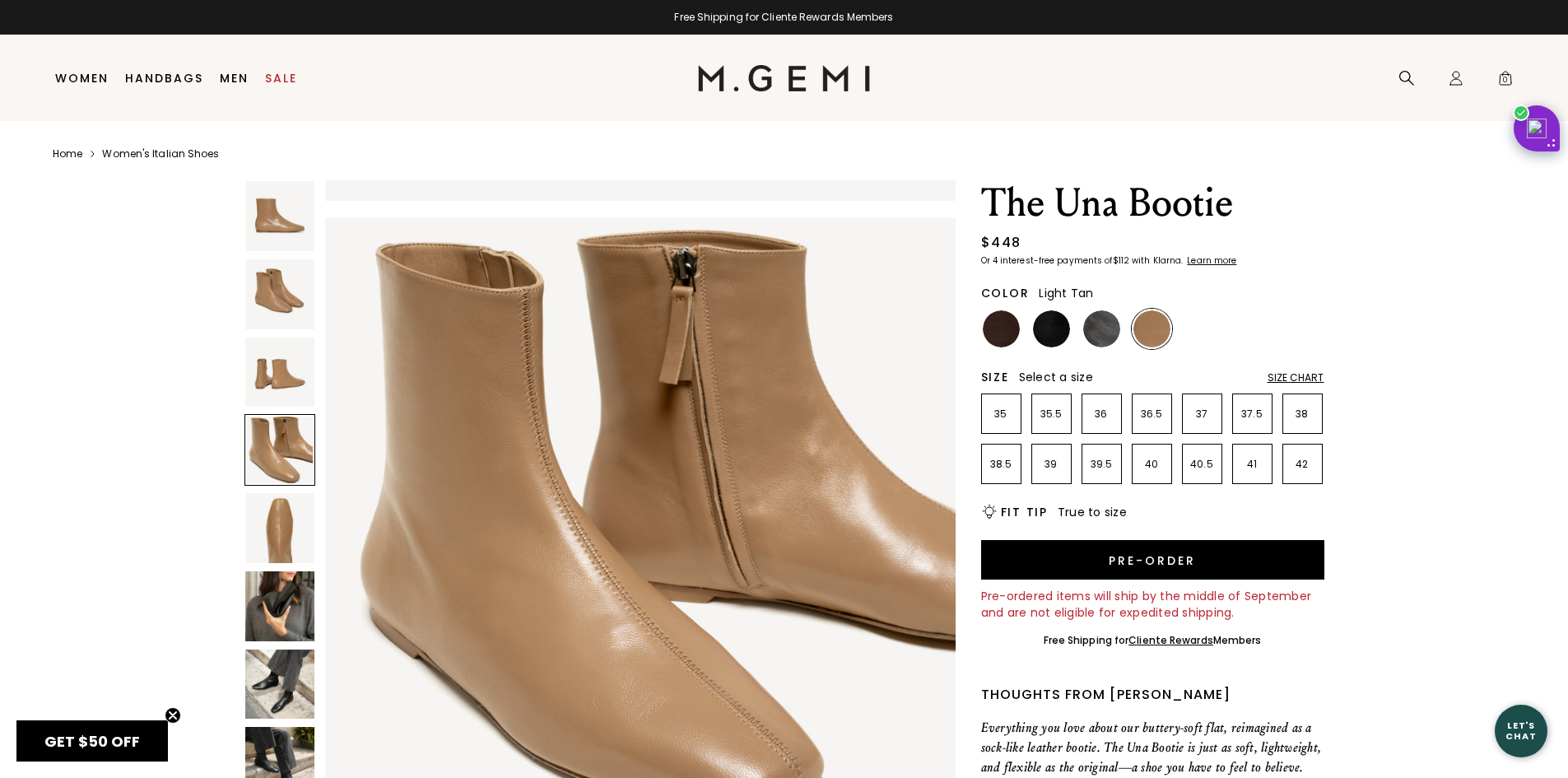
click at [274, 530] on img at bounding box center [280, 528] width 70 height 70
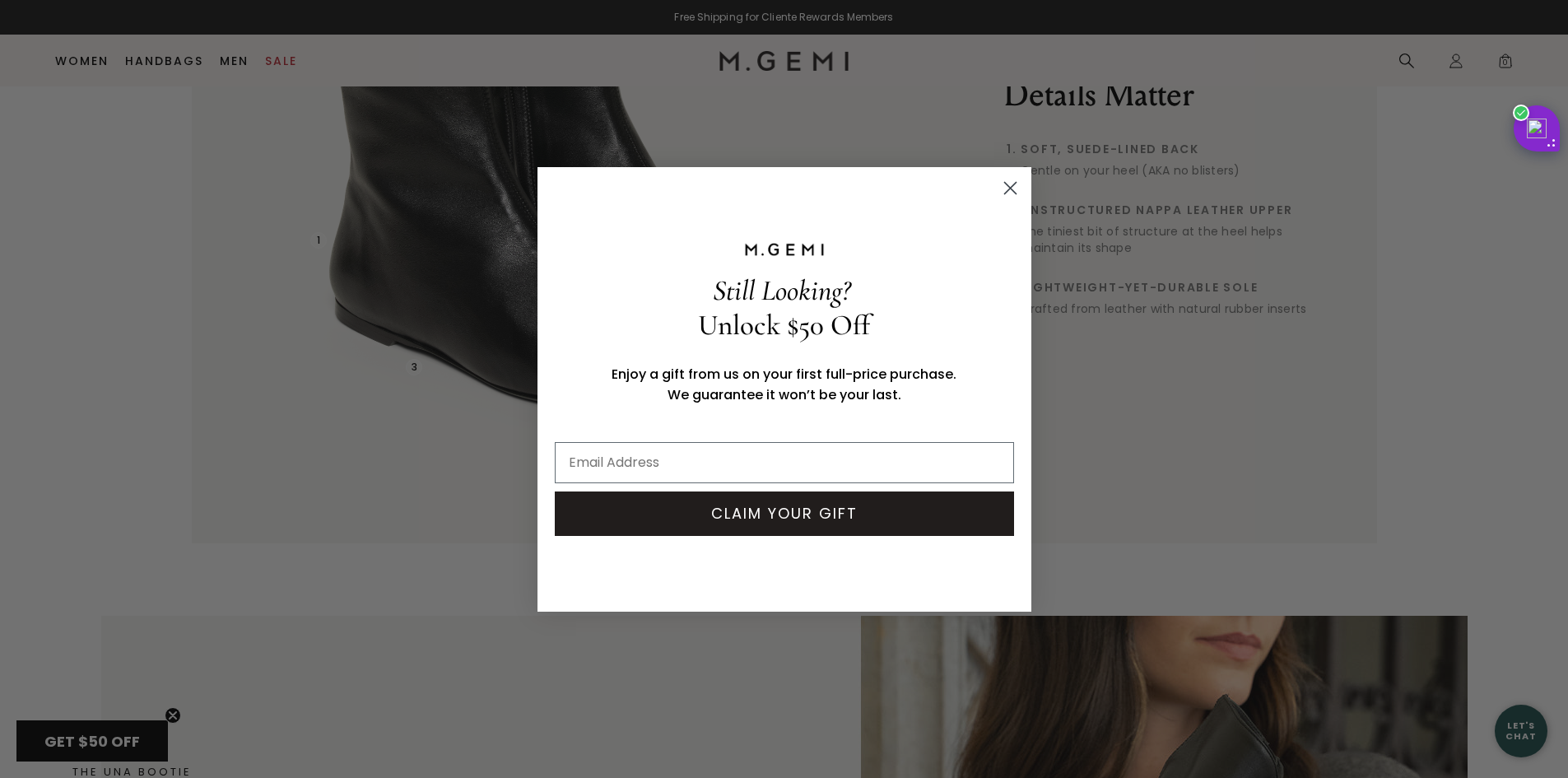
scroll to position [1695, 0]
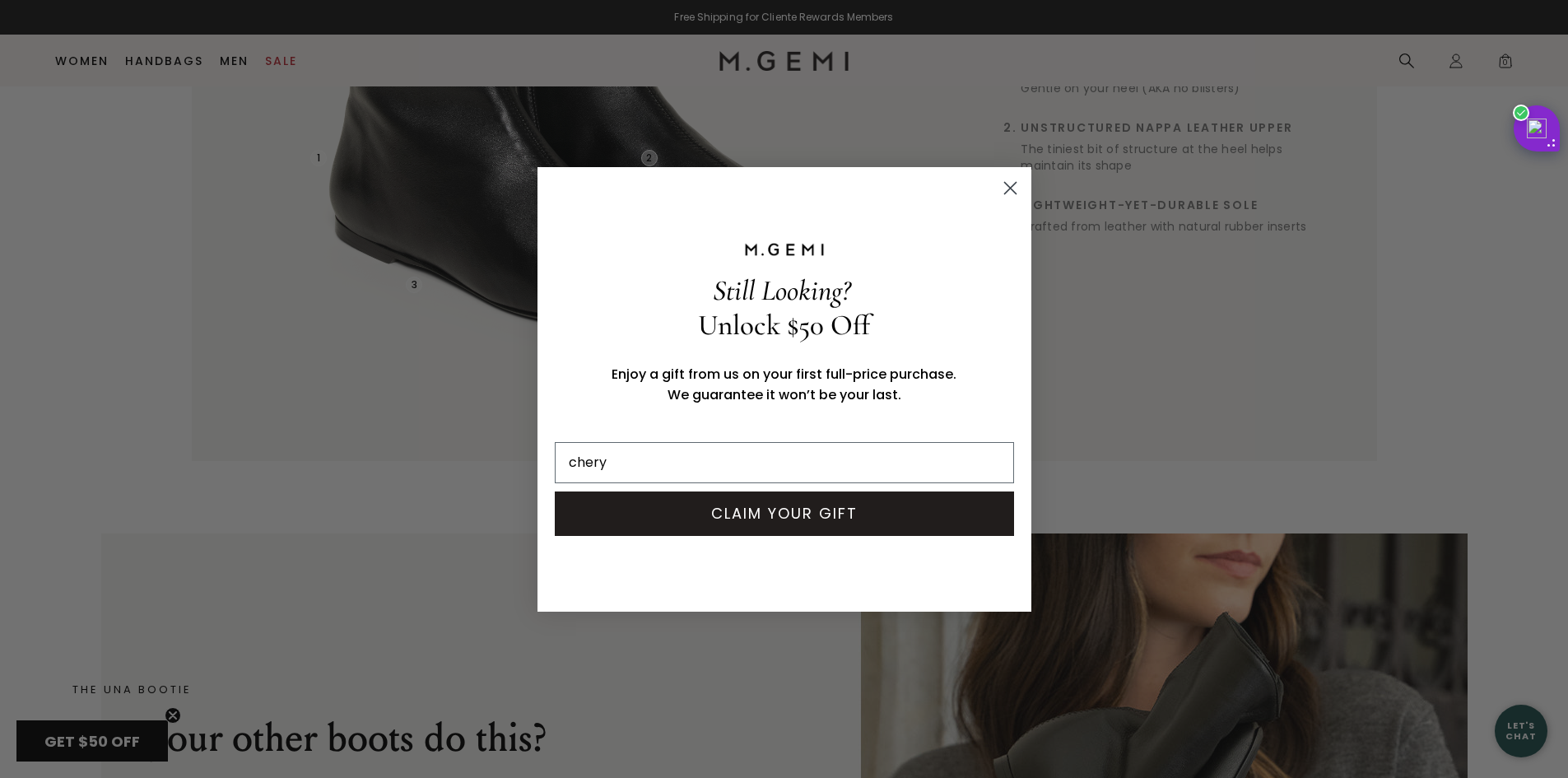
type input "cherylrmanjengwa@gmail.com"
click at [864, 517] on button "CLAIM YOUR GIFT" at bounding box center [784, 514] width 459 height 45
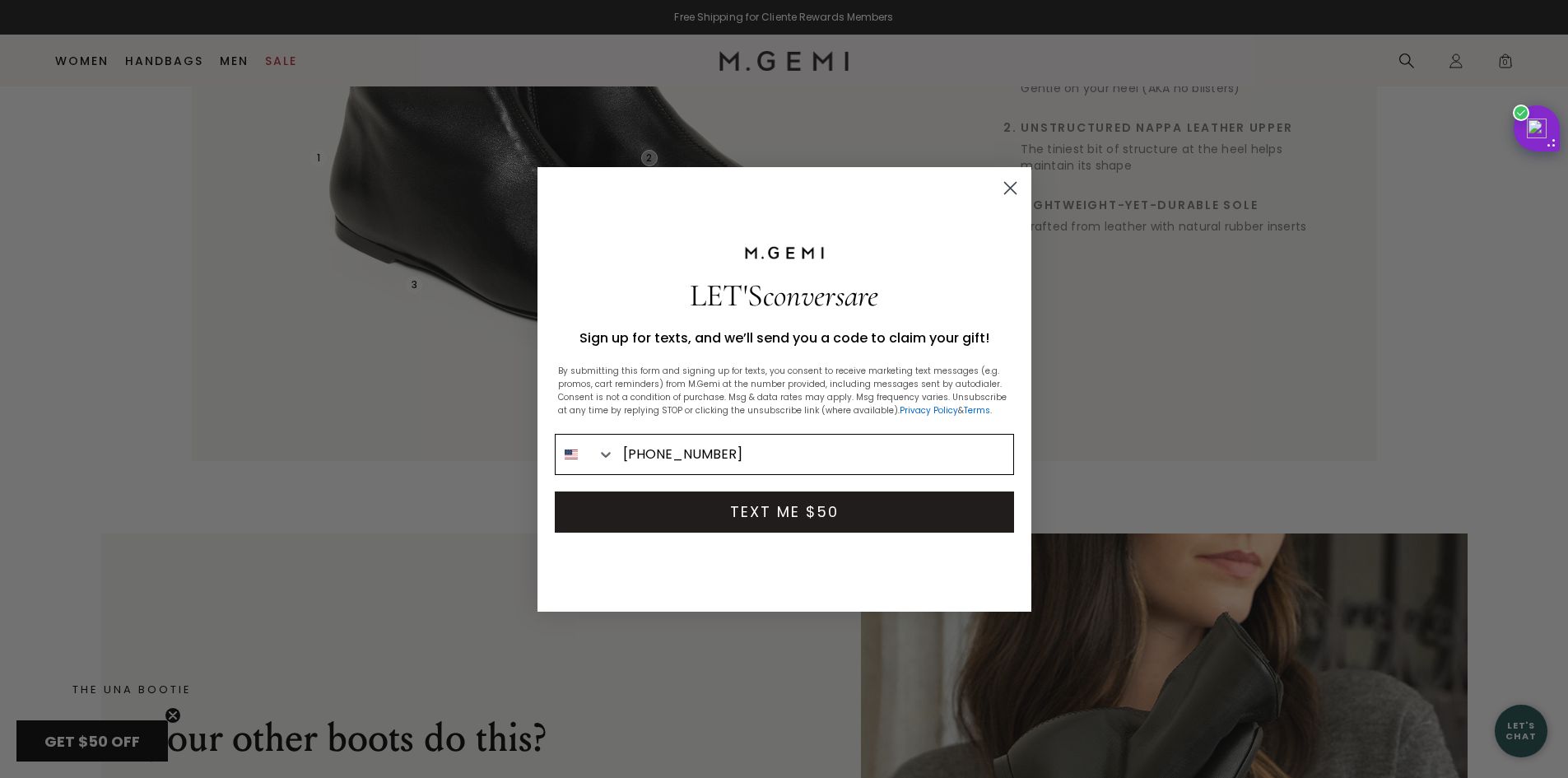
type input "901-440-5130"
click input "Submit" at bounding box center [0, 0] width 0 height 0
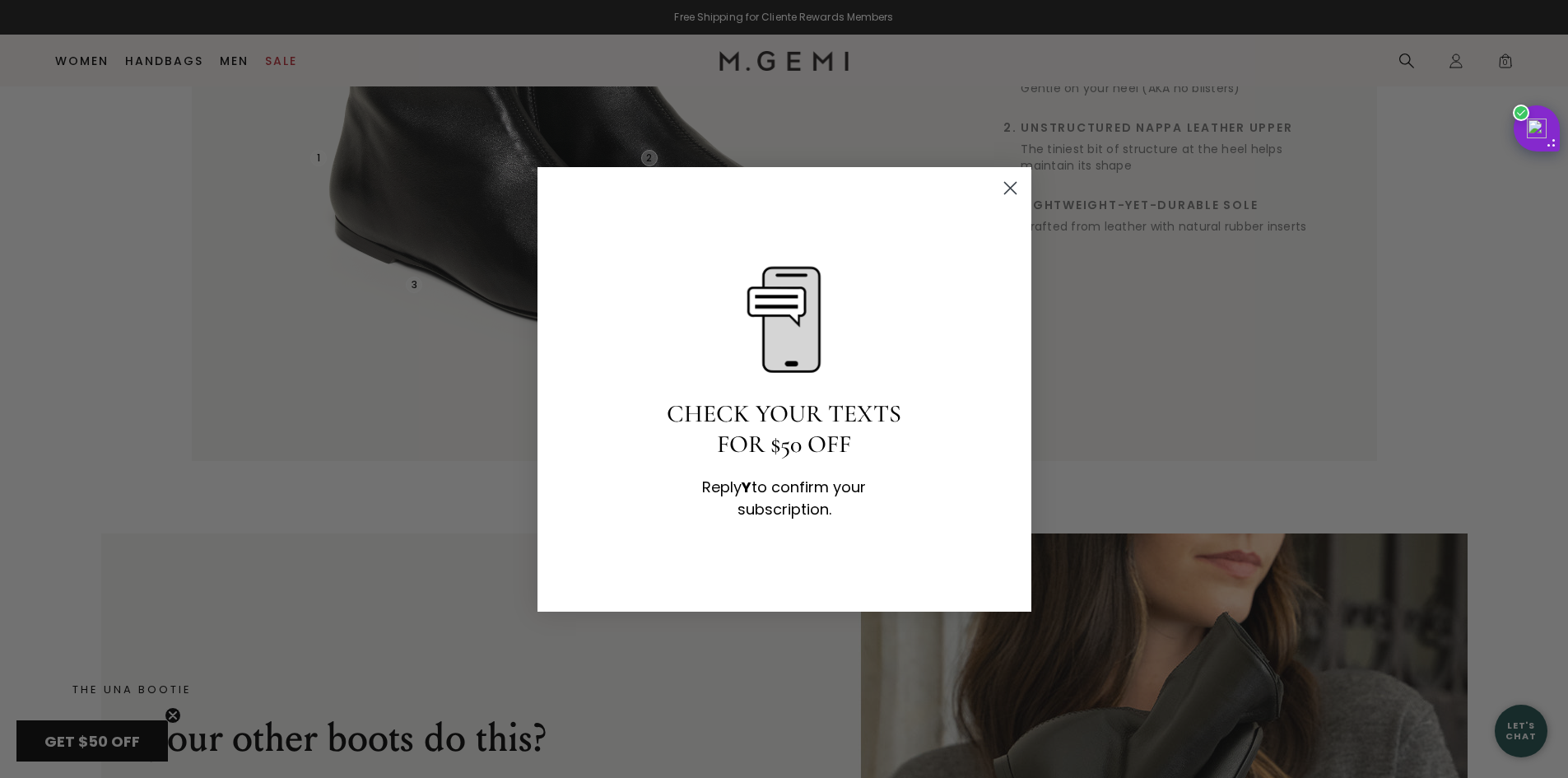
click at [1006, 190] on circle "Close dialog" at bounding box center [1010, 188] width 27 height 27
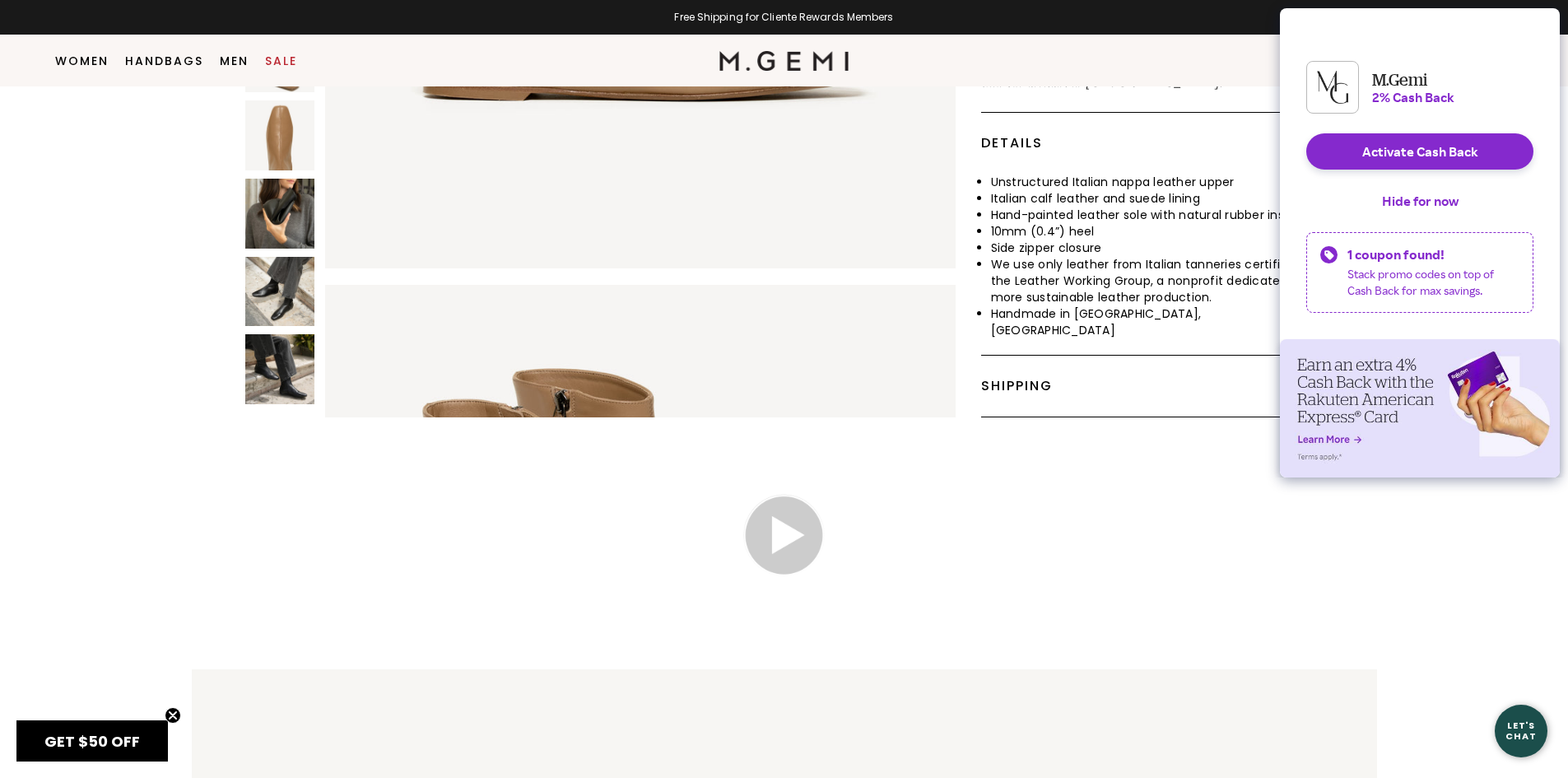
scroll to position [0, 0]
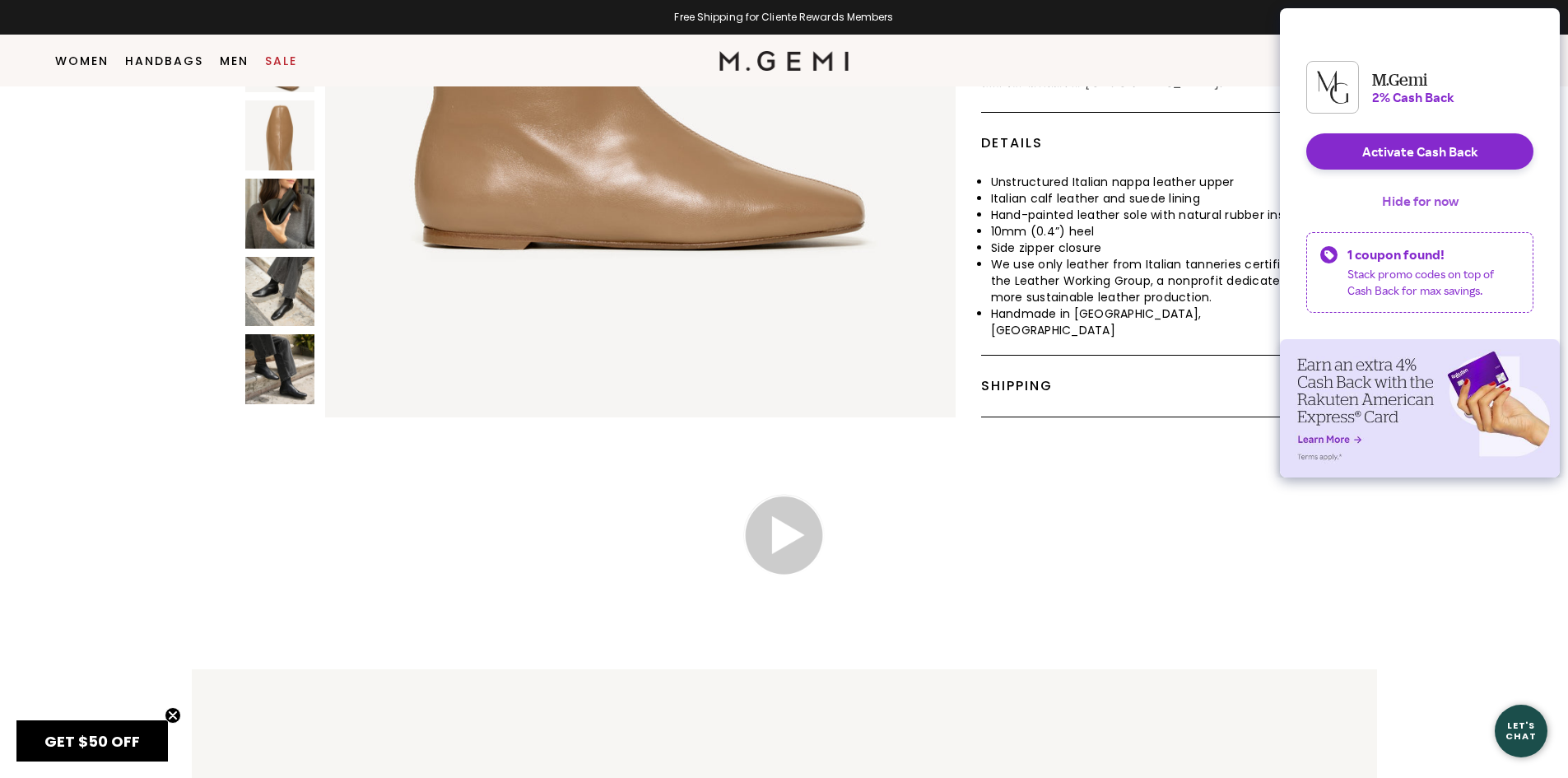
click at [1440, 213] on button "Hide for now" at bounding box center [1420, 200] width 103 height 36
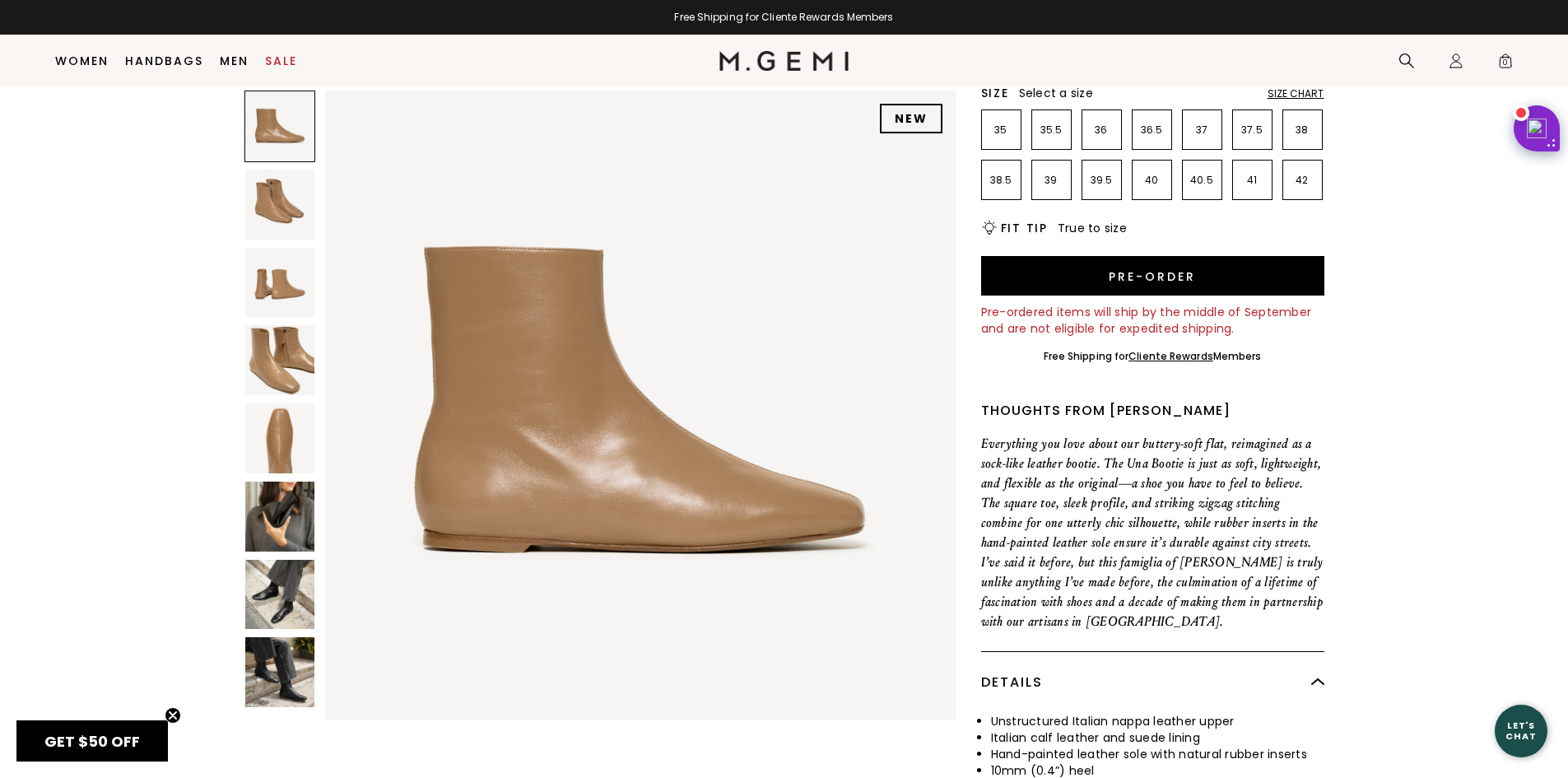
scroll to position [247, 0]
click at [270, 204] on img at bounding box center [280, 204] width 70 height 70
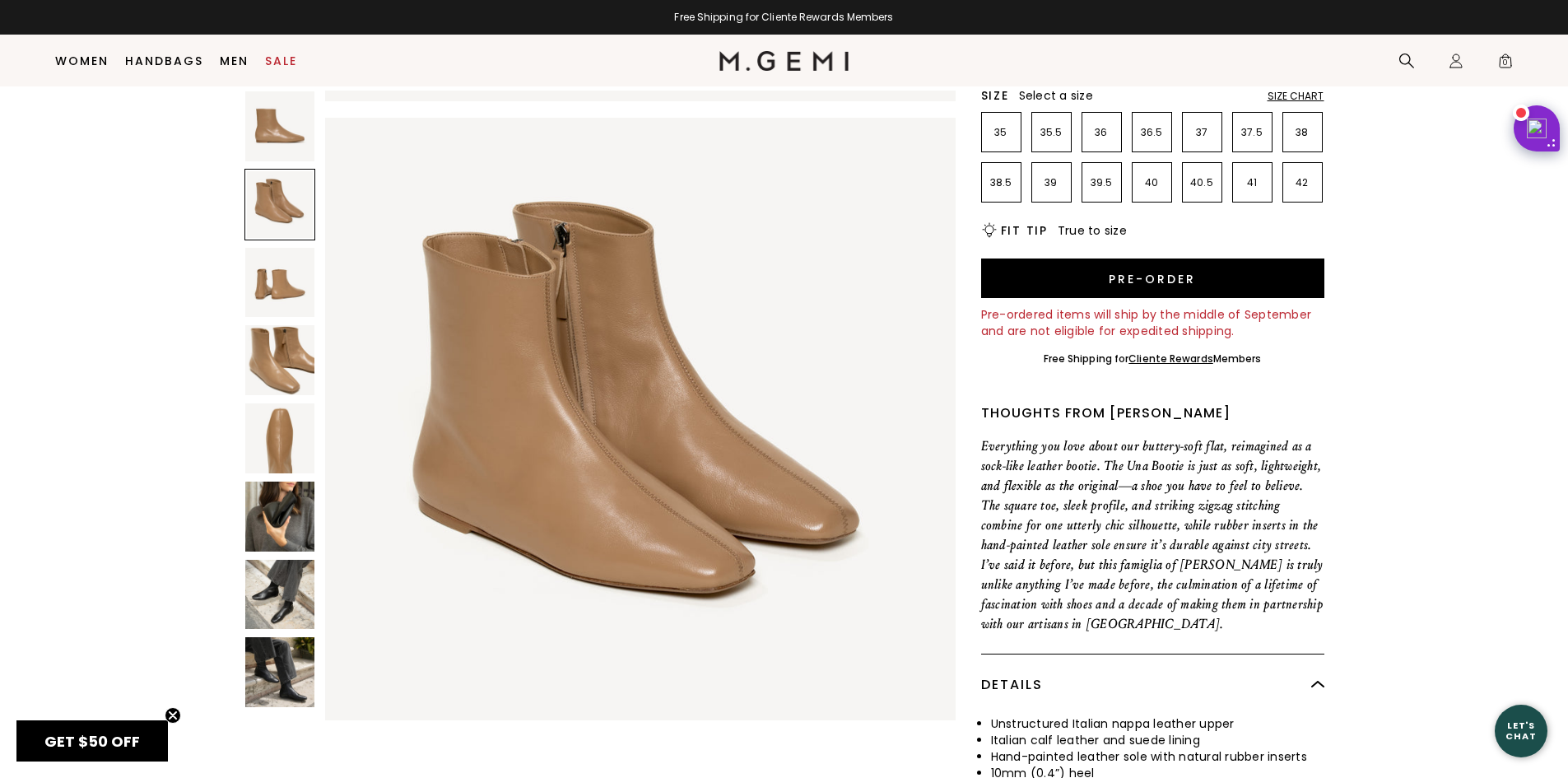
scroll to position [634, 0]
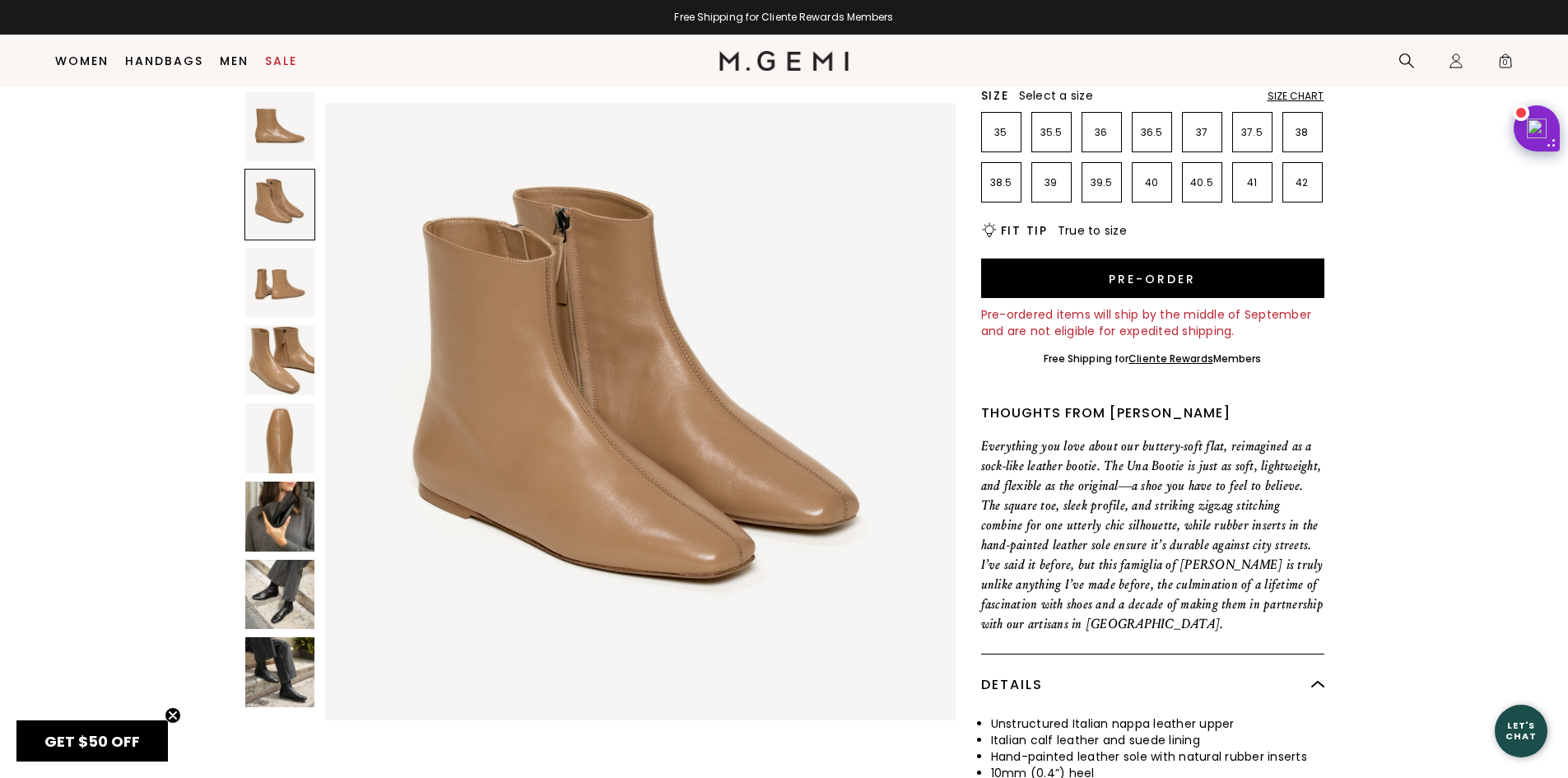
click at [286, 278] on img at bounding box center [280, 283] width 70 height 70
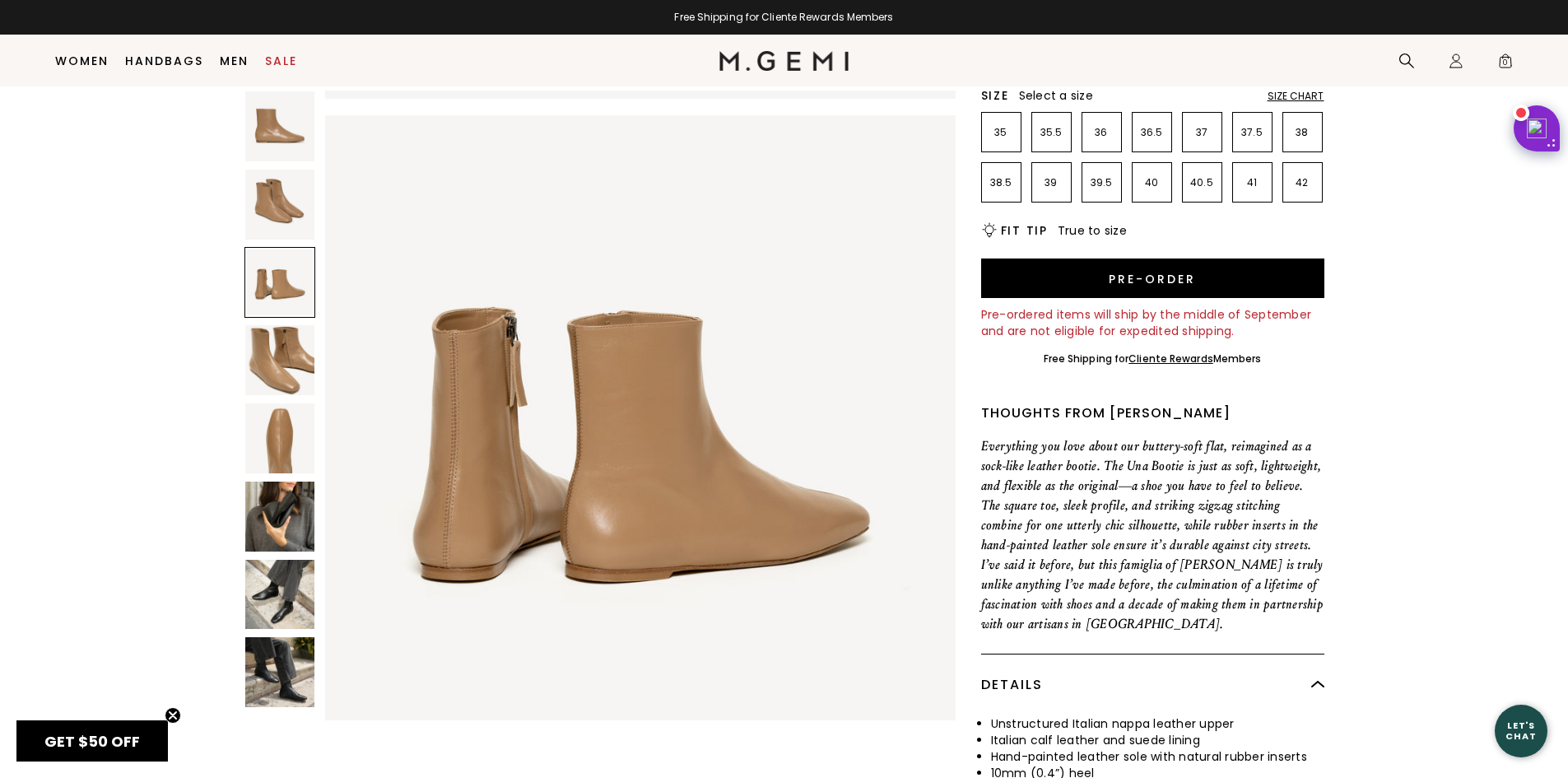
click at [285, 325] on img at bounding box center [280, 360] width 70 height 70
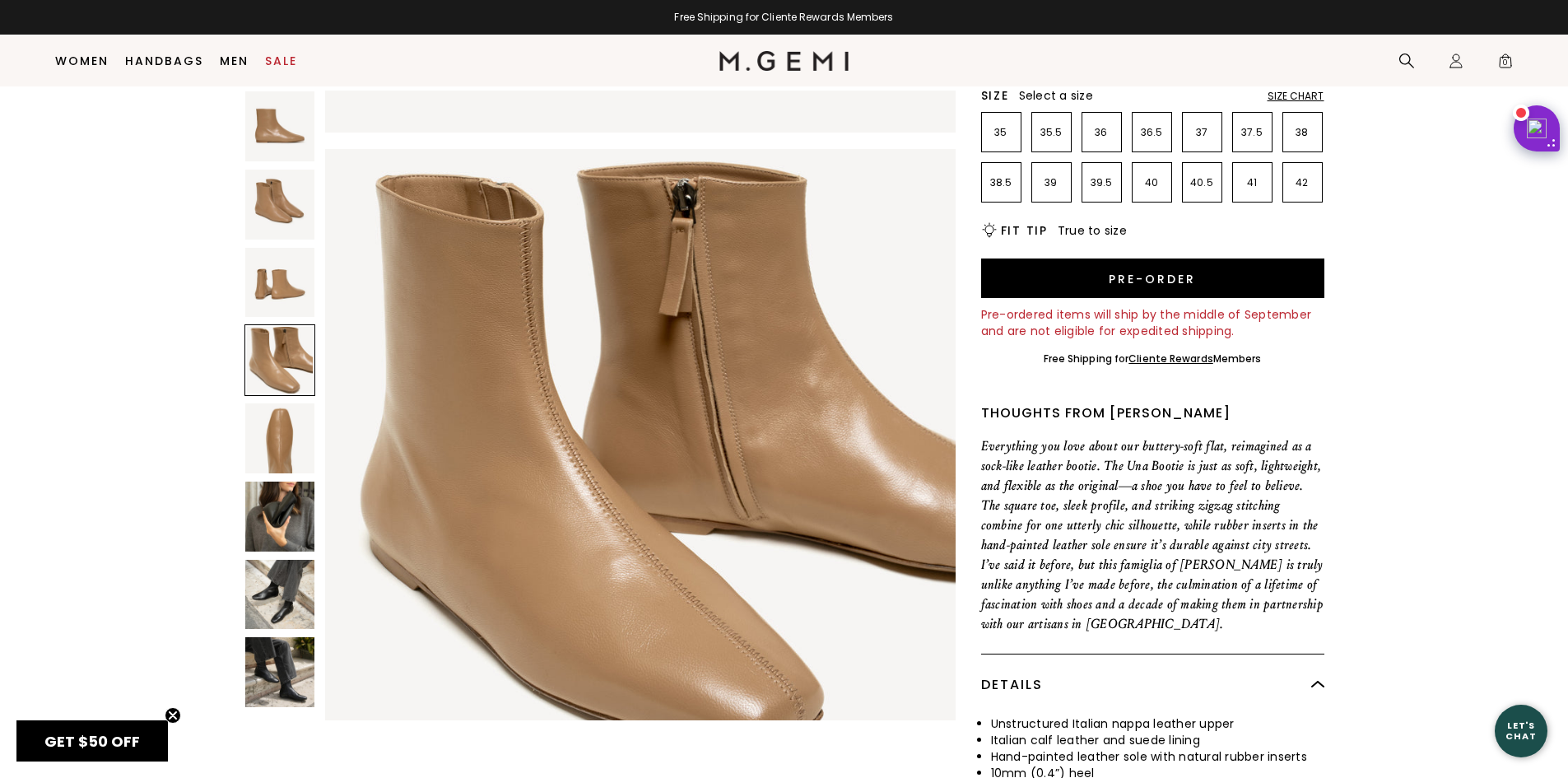
scroll to position [1903, 0]
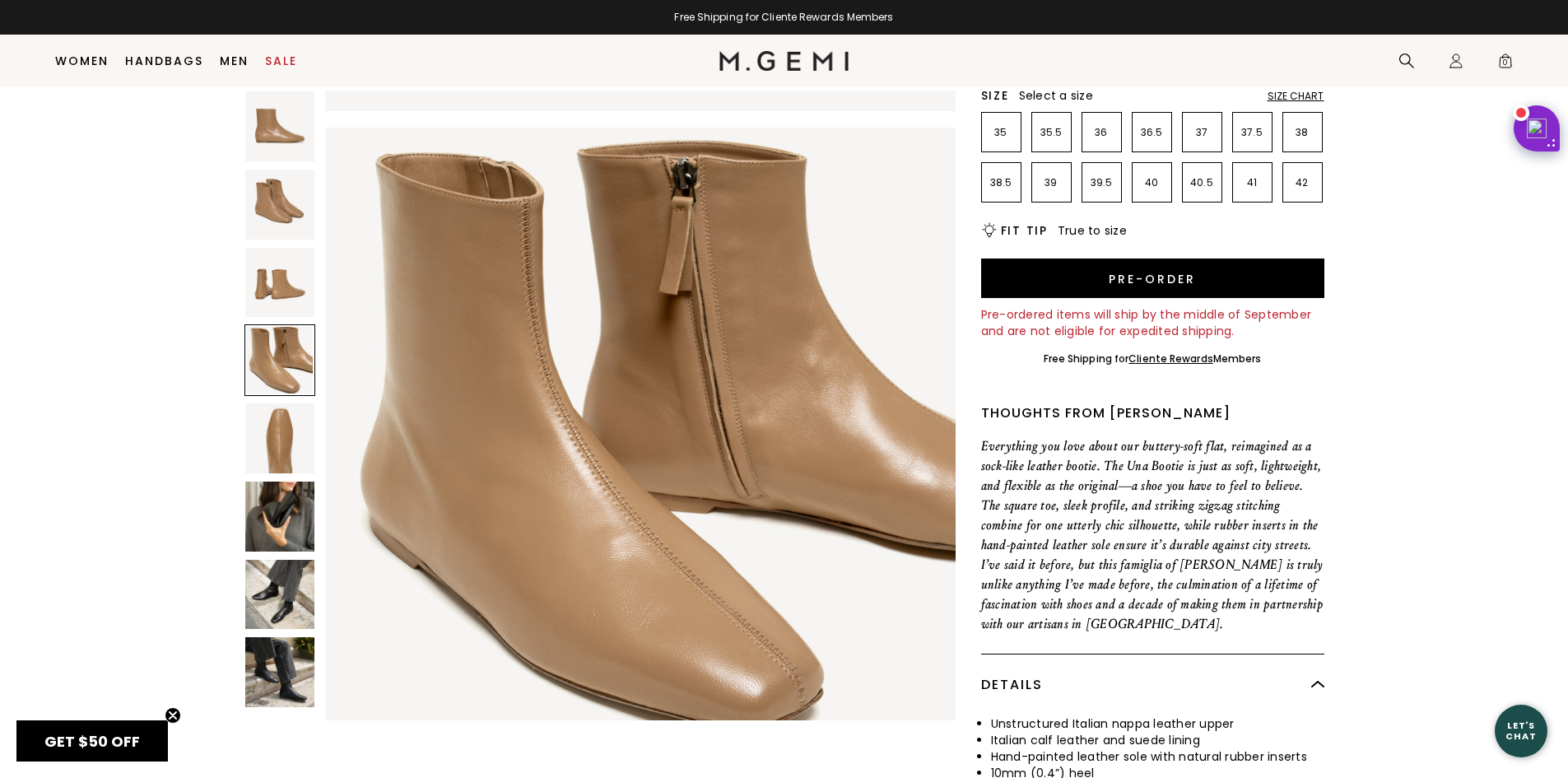
click at [276, 511] on img at bounding box center [280, 516] width 70 height 70
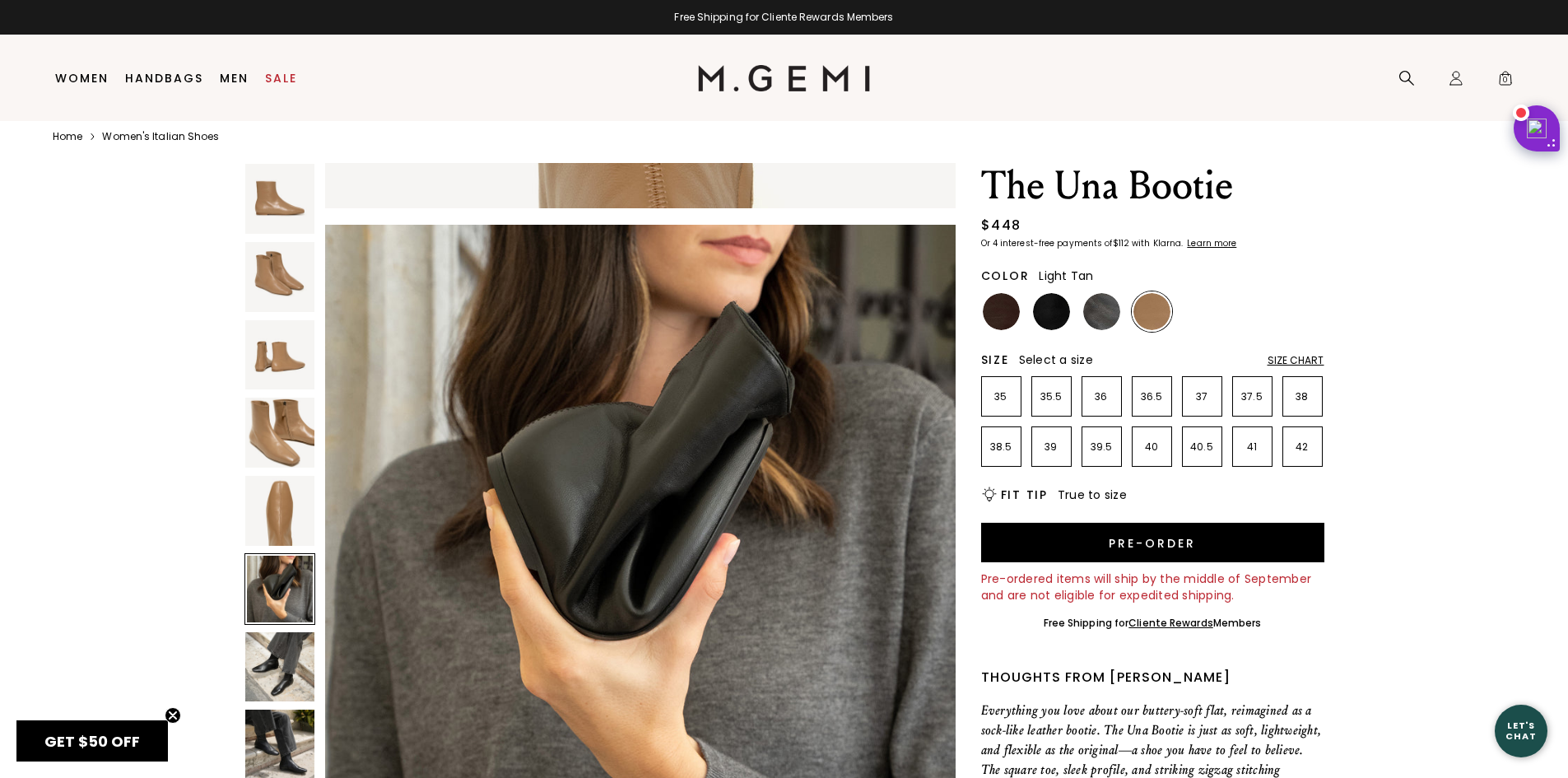
scroll to position [34, 0]
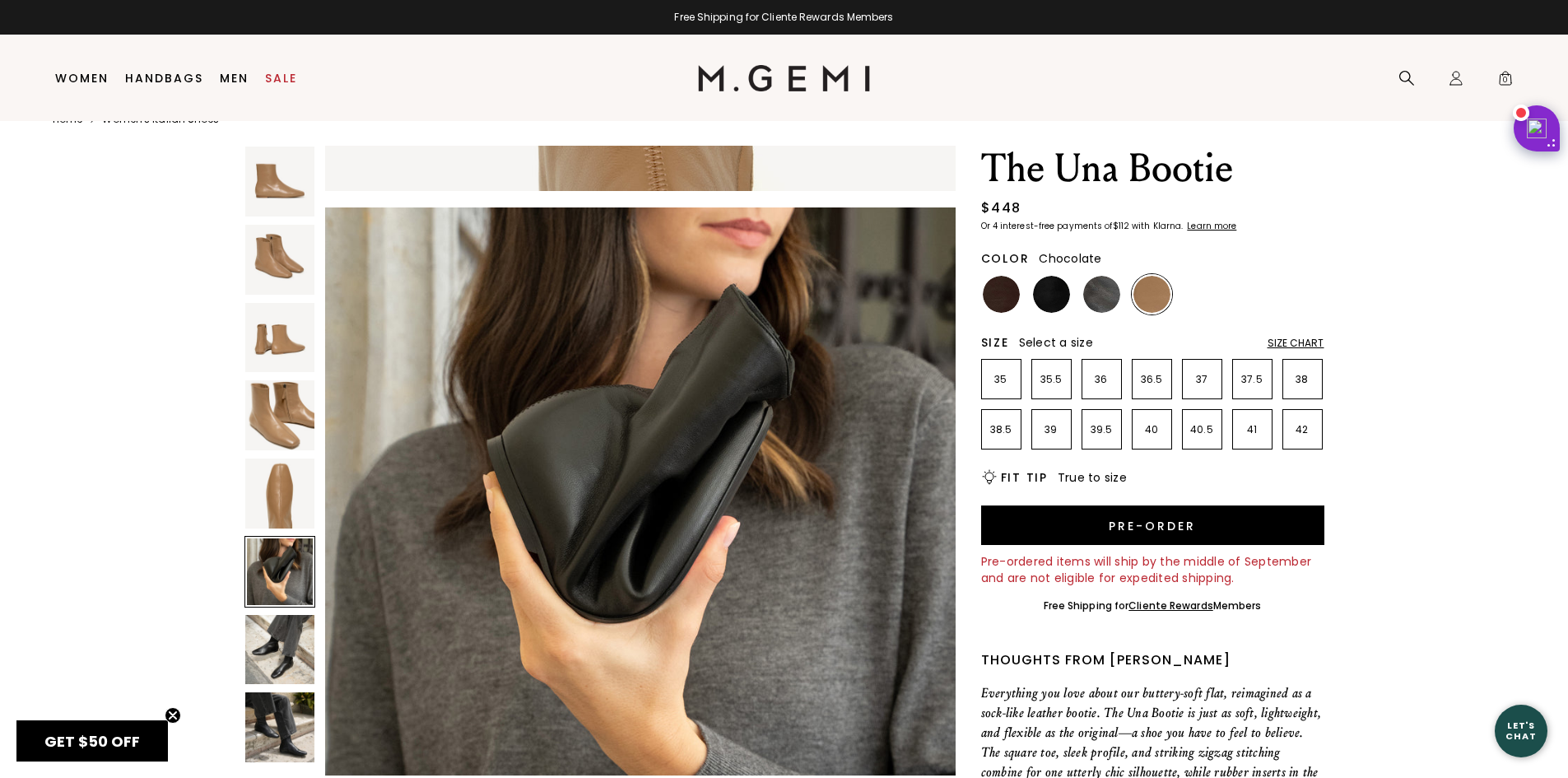
click at [997, 296] on img at bounding box center [1001, 294] width 37 height 37
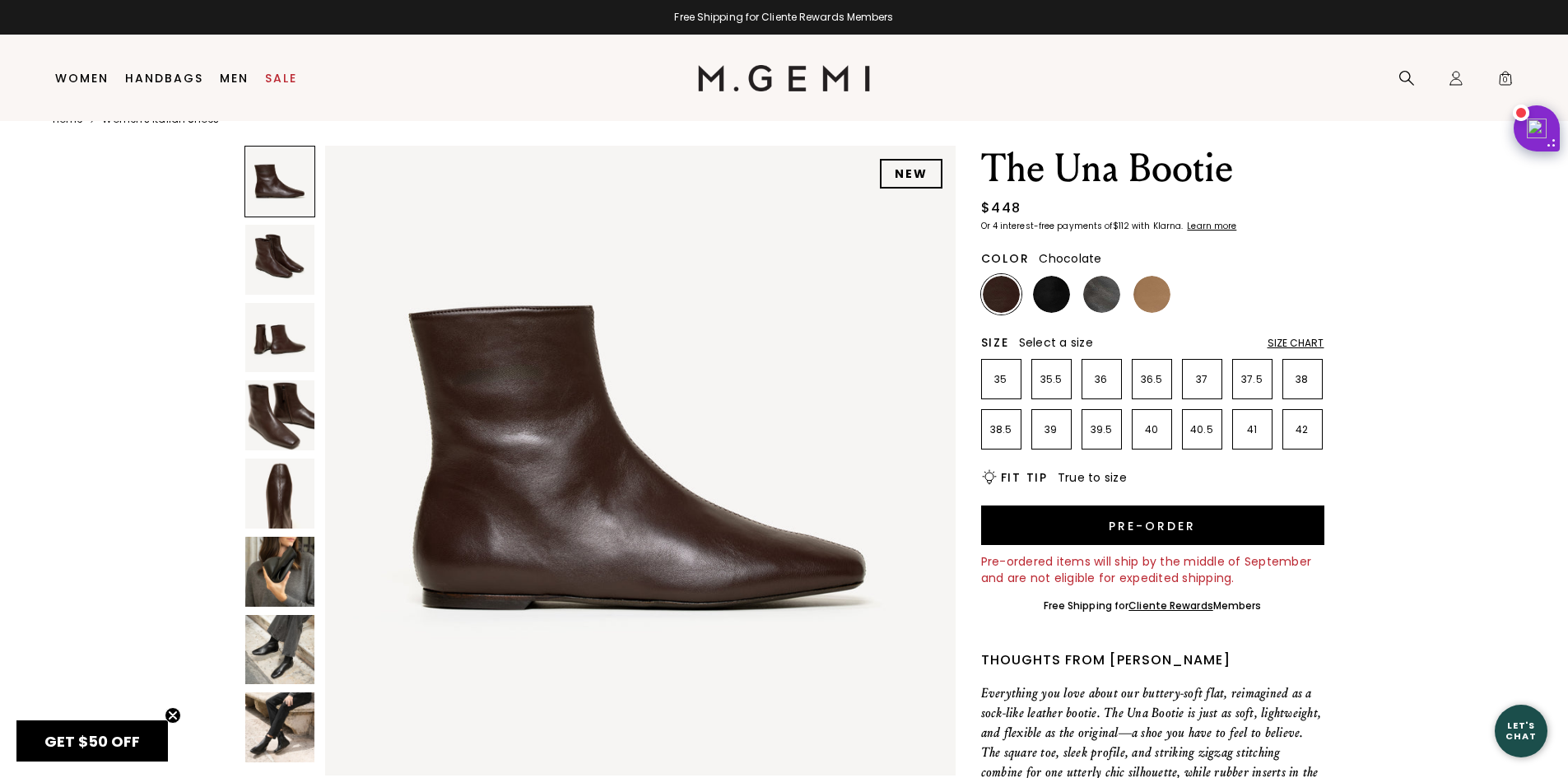
click at [1293, 337] on div "Size Chart" at bounding box center [1296, 343] width 57 height 13
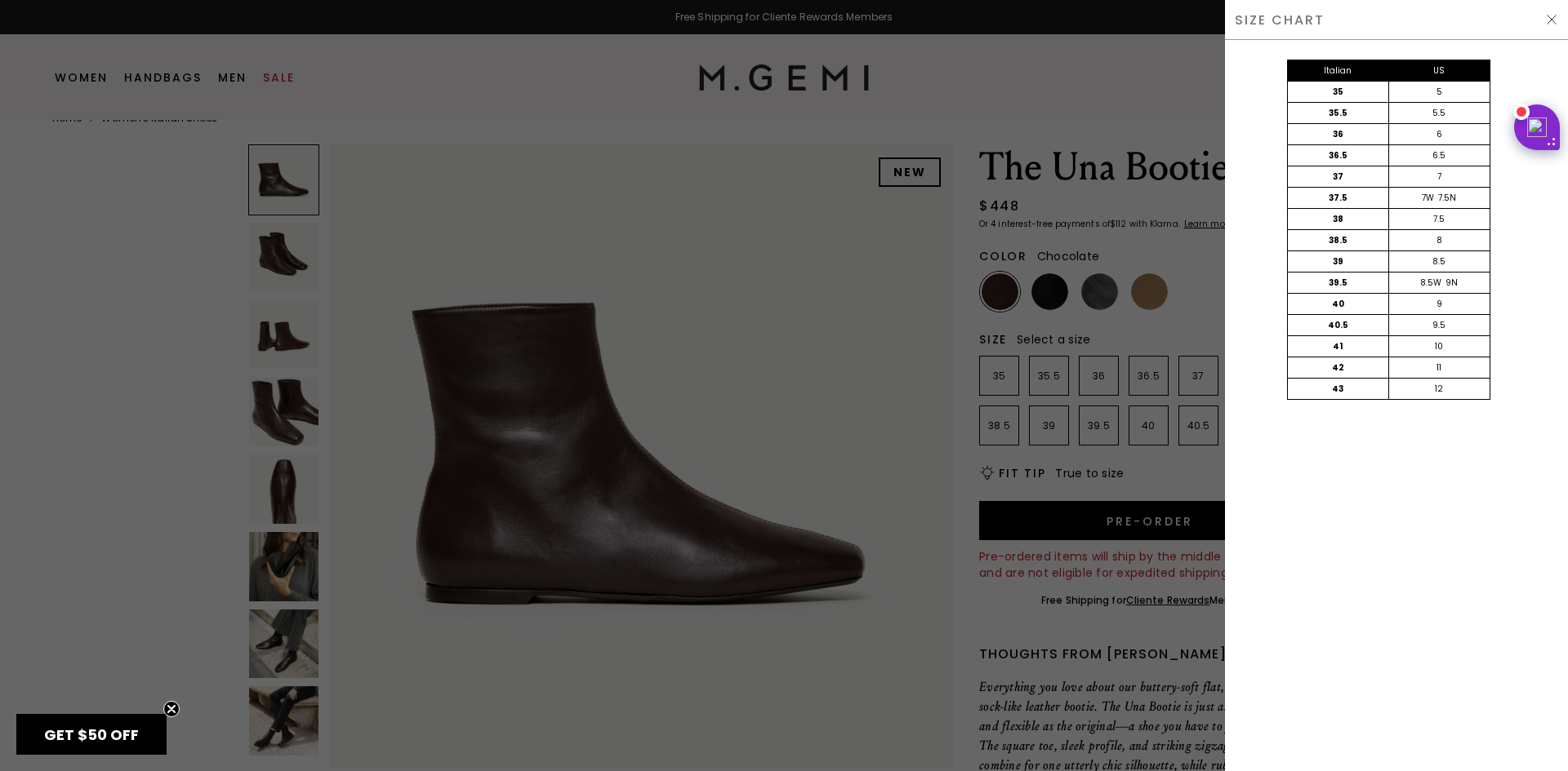
click at [1178, 467] on div at bounding box center [784, 385] width 1568 height 771
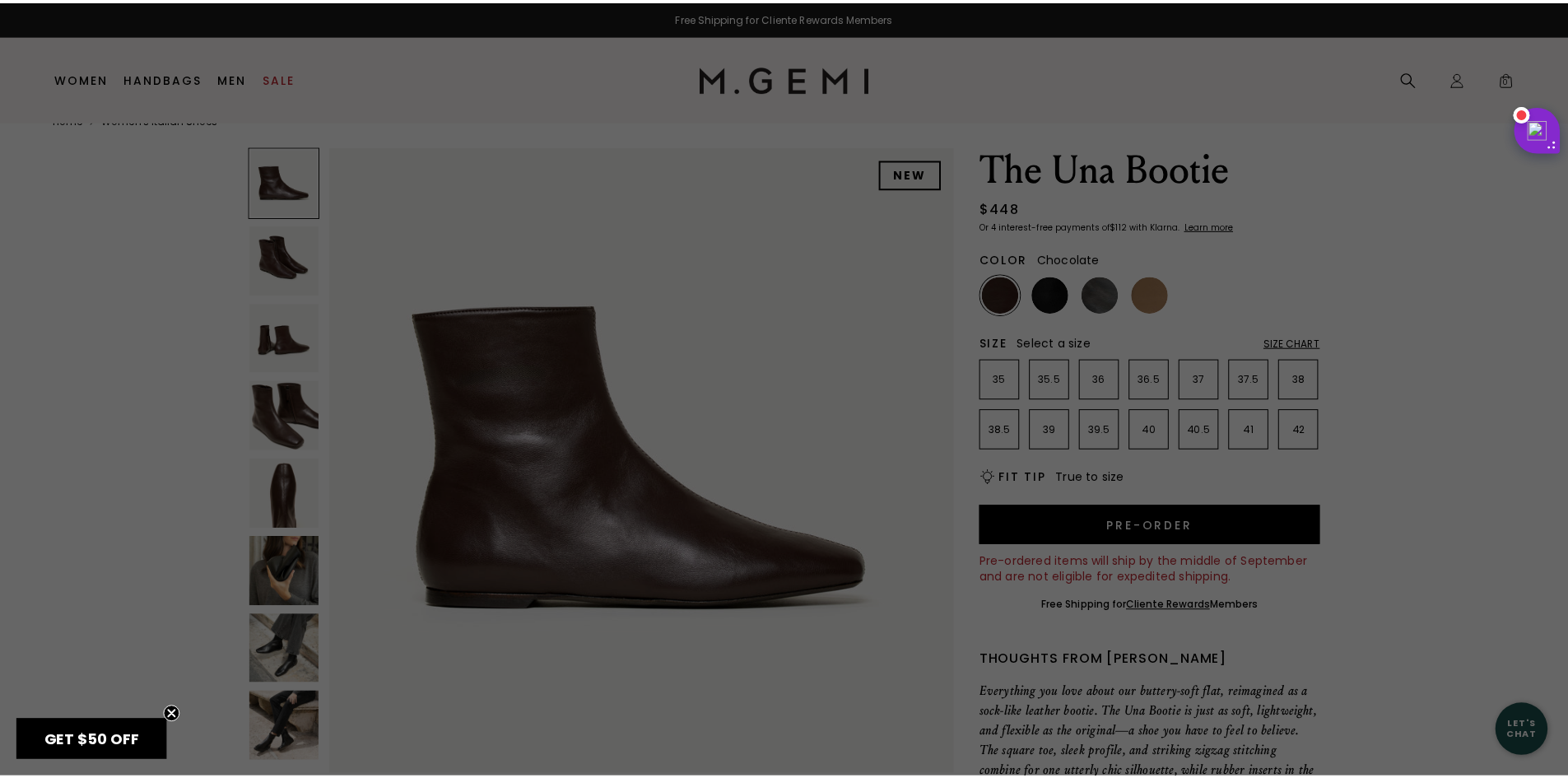
scroll to position [34, 0]
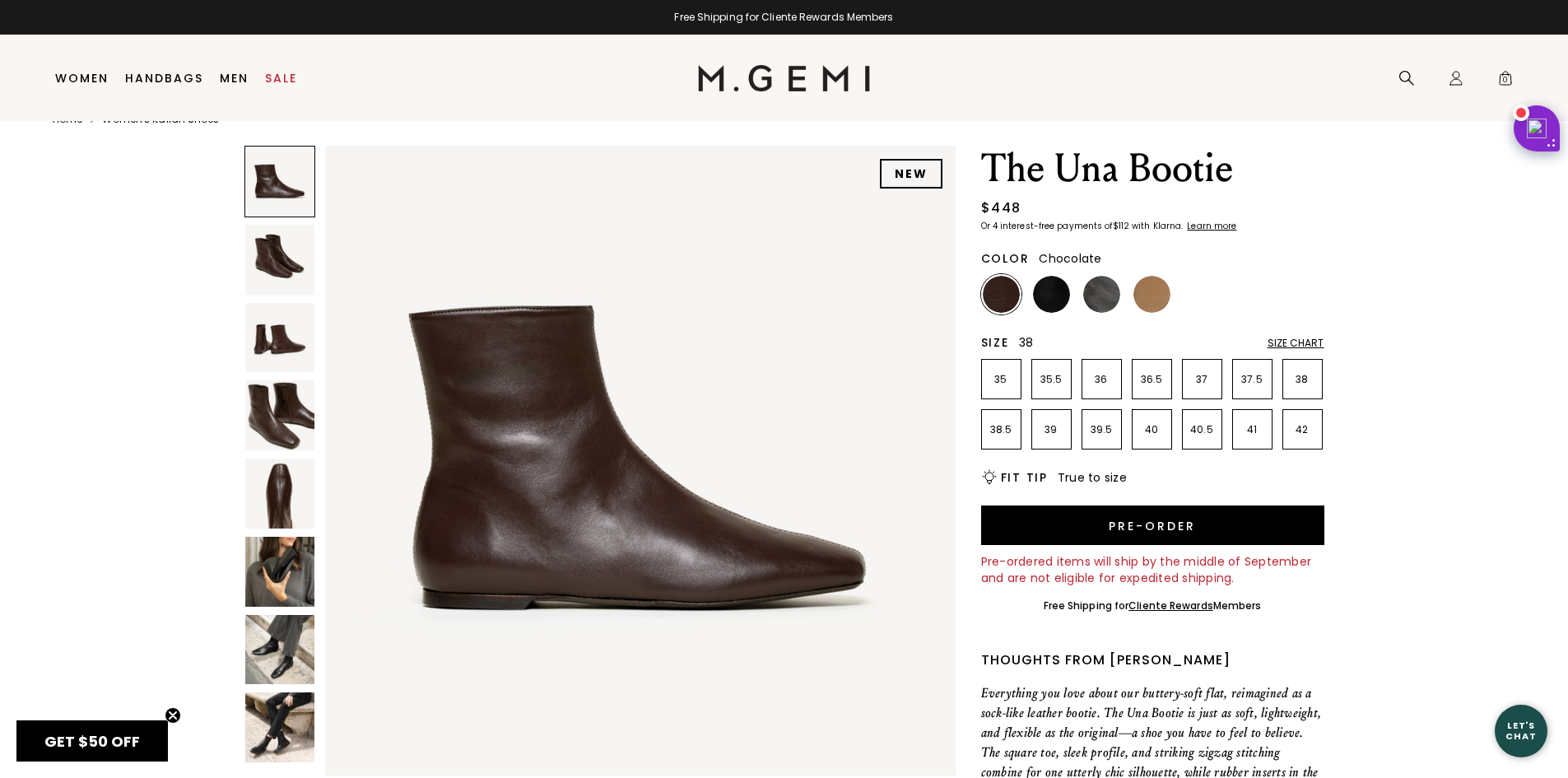
click at [1307, 375] on p "38" at bounding box center [1302, 380] width 39 height 13
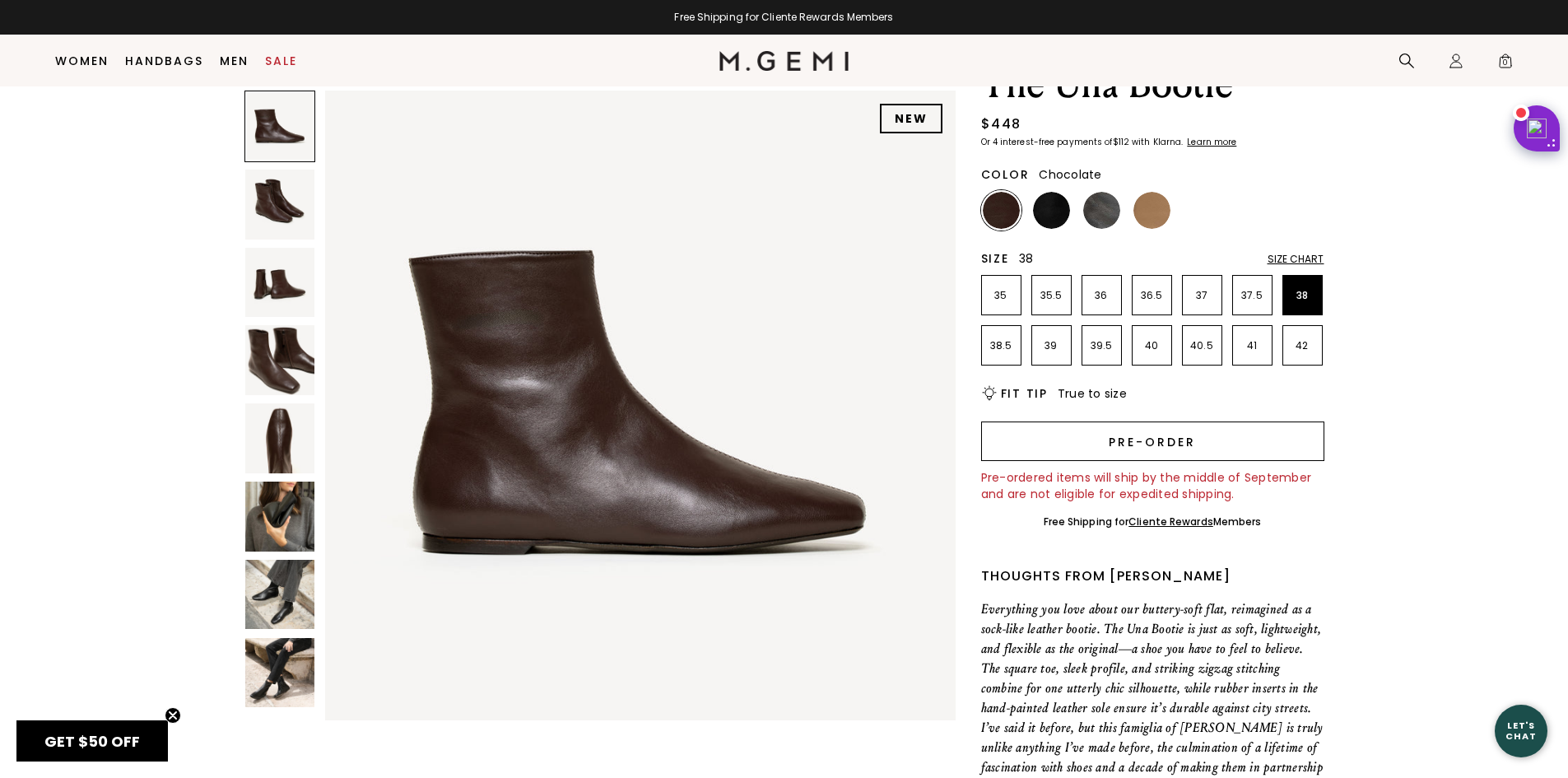
scroll to position [82, 0]
click at [1209, 453] on button "Pre-order" at bounding box center [1153, 442] width 343 height 40
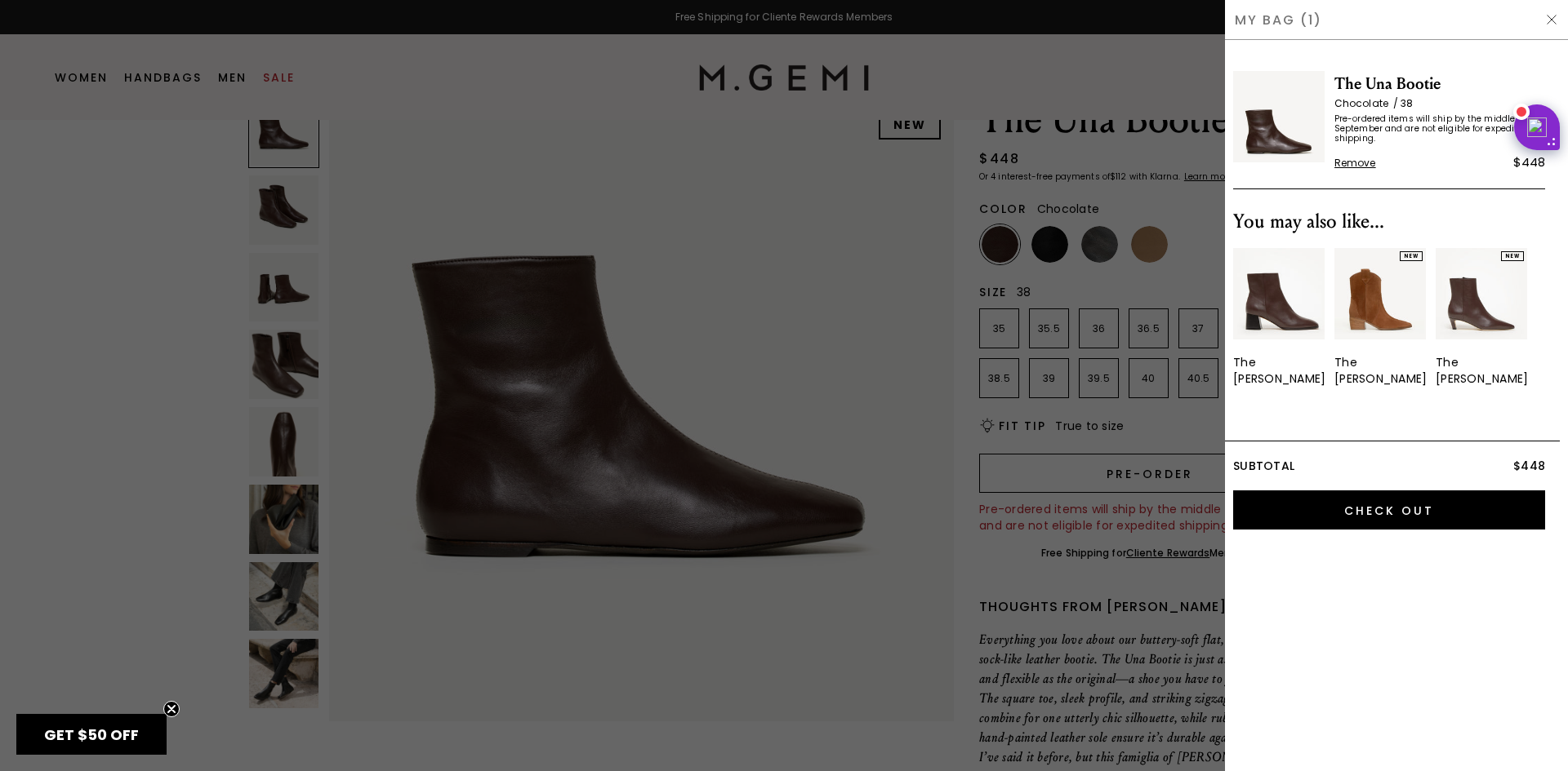
scroll to position [0, 0]
click at [1555, 17] on img at bounding box center [1552, 20] width 13 height 13
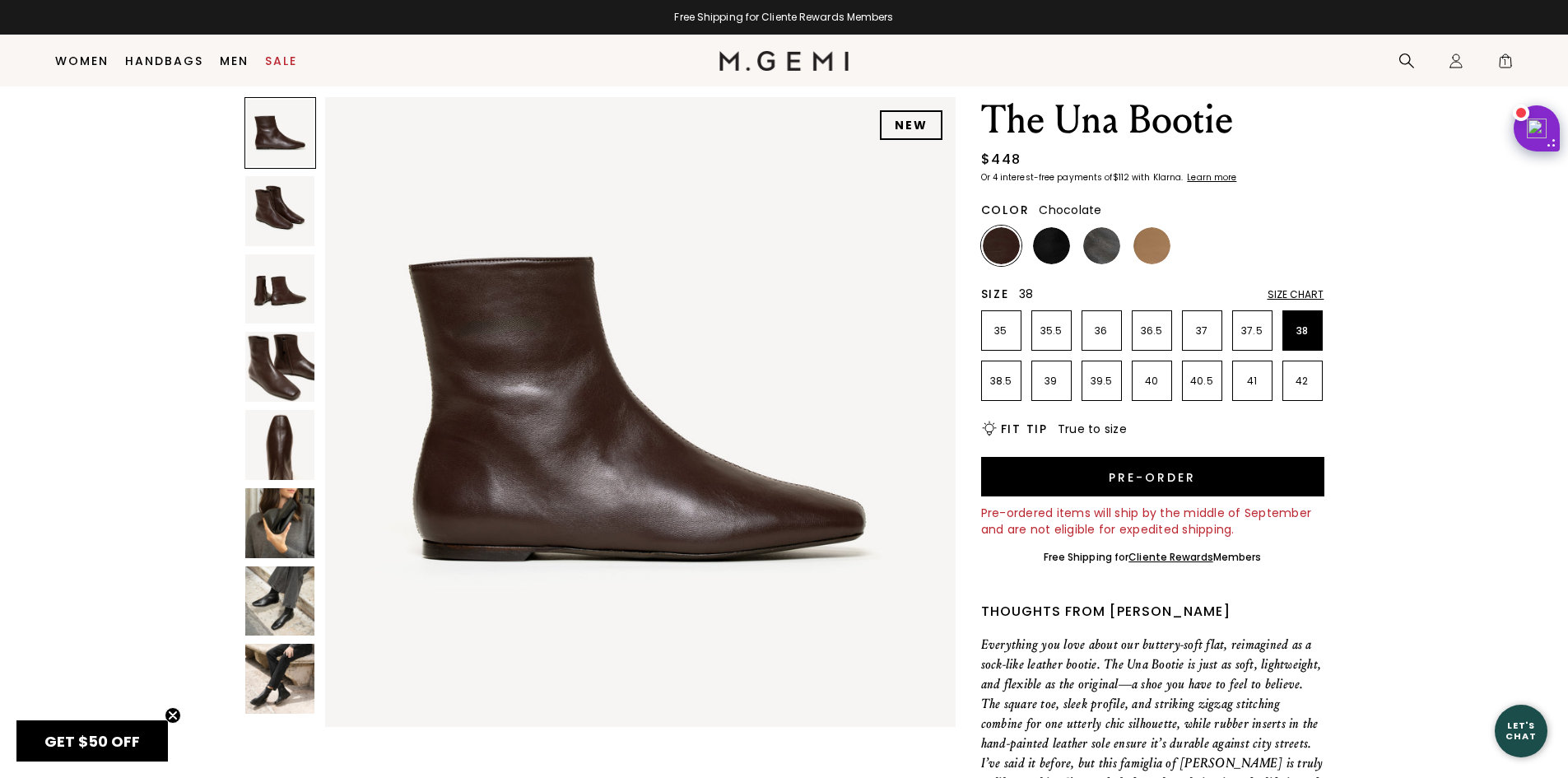
scroll to position [48, 0]
click at [282, 213] on img at bounding box center [280, 212] width 70 height 70
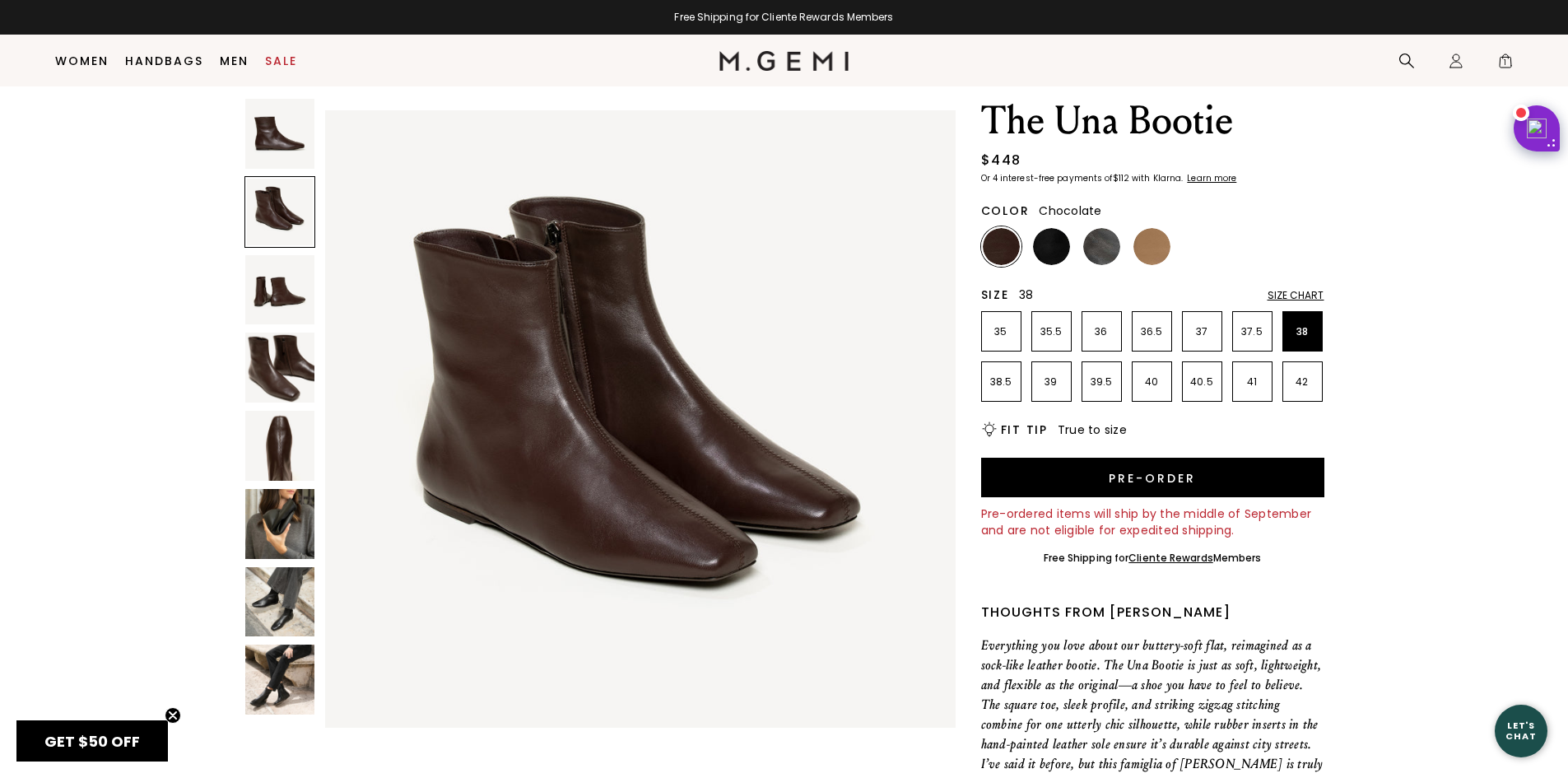
click at [270, 273] on img at bounding box center [280, 290] width 70 height 70
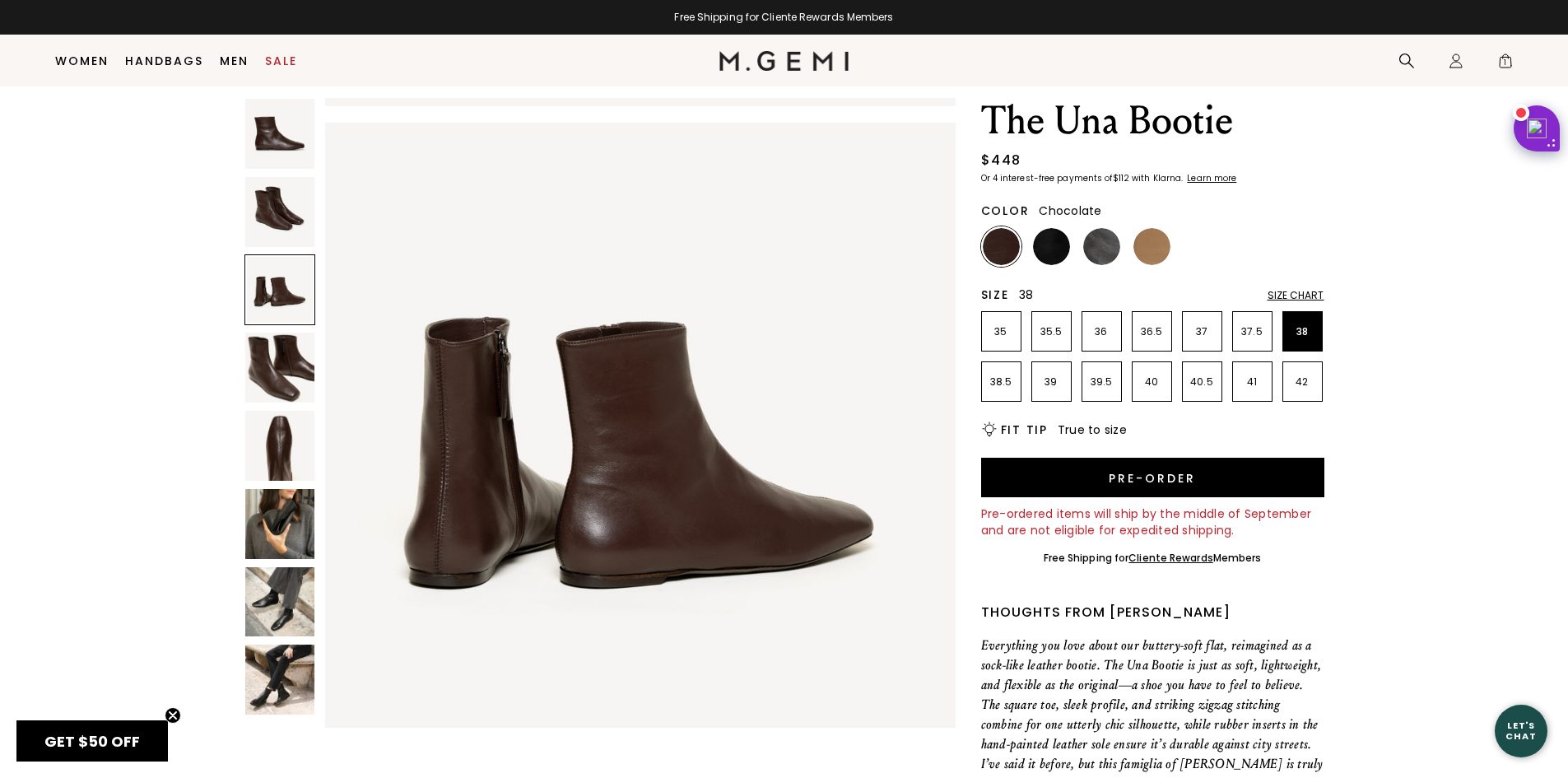
click at [275, 375] on img at bounding box center [280, 368] width 70 height 70
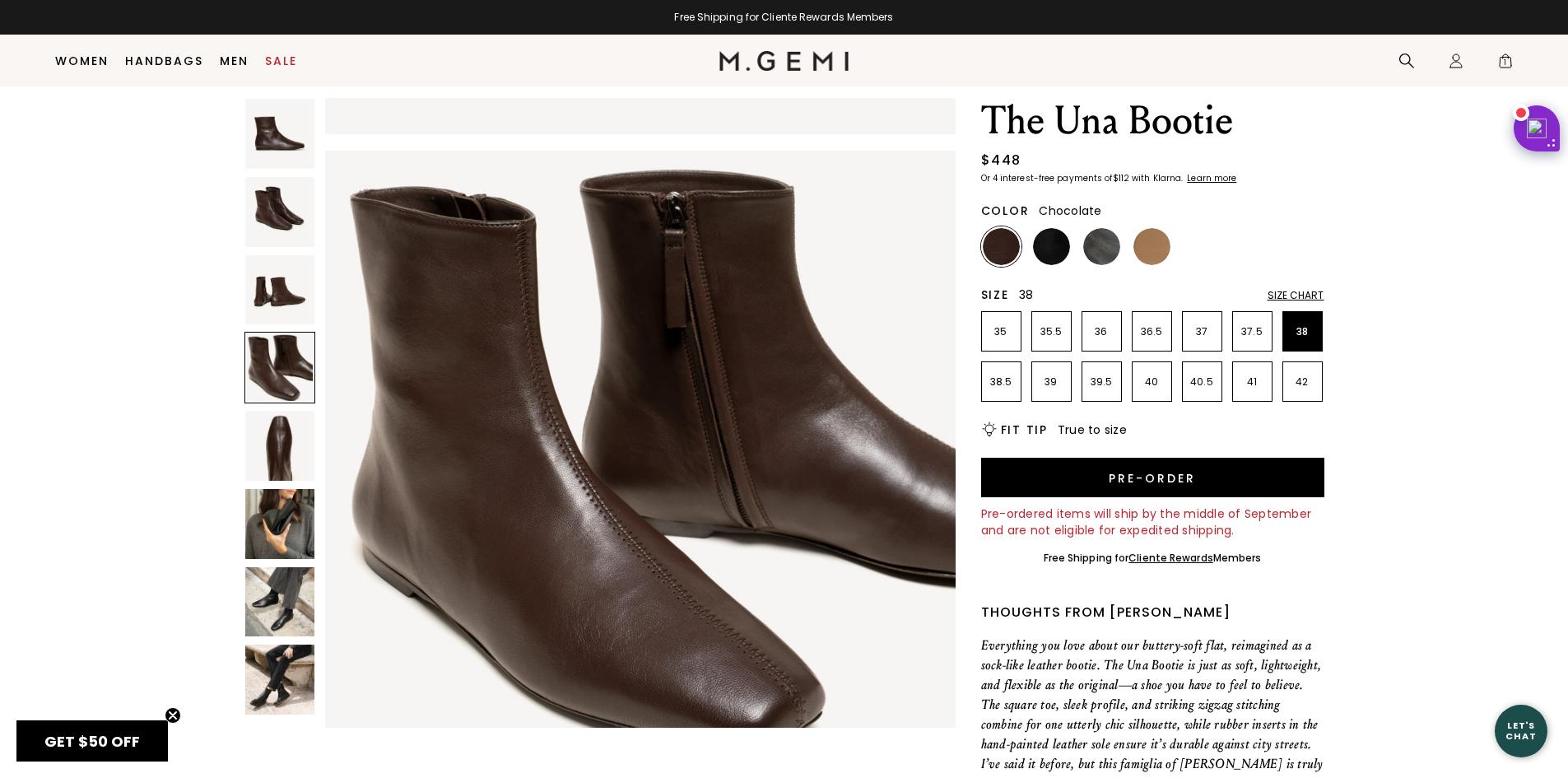
scroll to position [1903, 0]
